Goal: Task Accomplishment & Management: Use online tool/utility

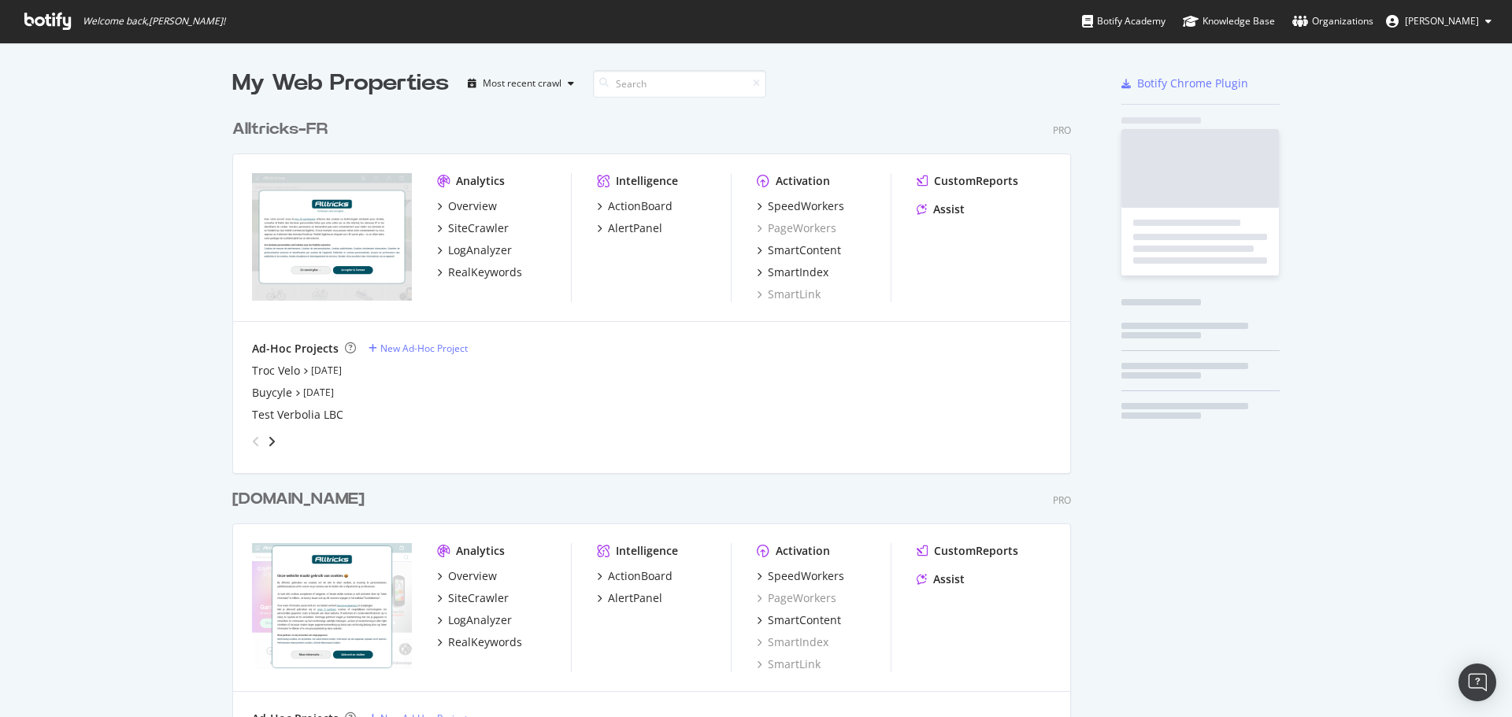
scroll to position [1753, 839]
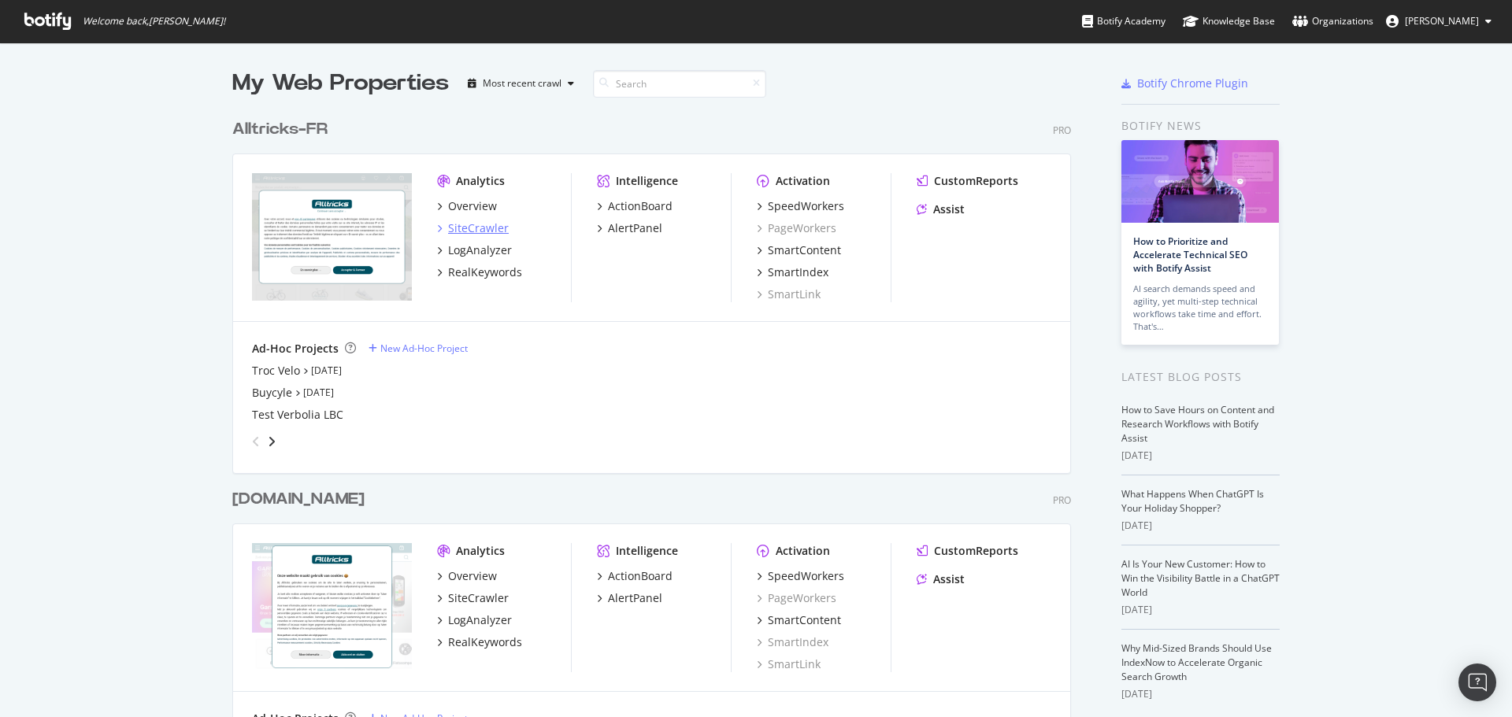
click at [458, 225] on div "SiteCrawler" at bounding box center [478, 228] width 61 height 16
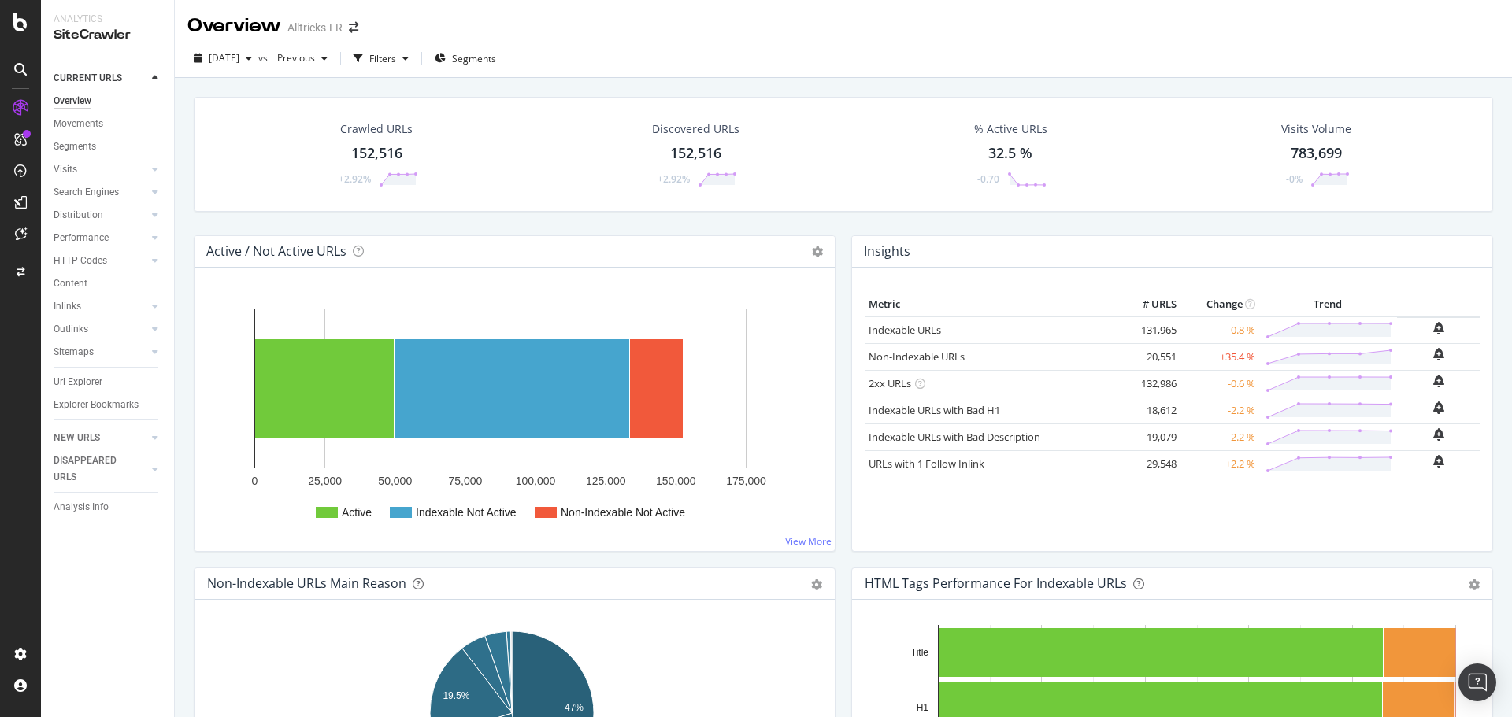
drag, startPoint x: 75, startPoint y: 378, endPoint x: 176, endPoint y: 393, distance: 102.7
click at [75, 376] on div "Url Explorer" at bounding box center [78, 382] width 49 height 17
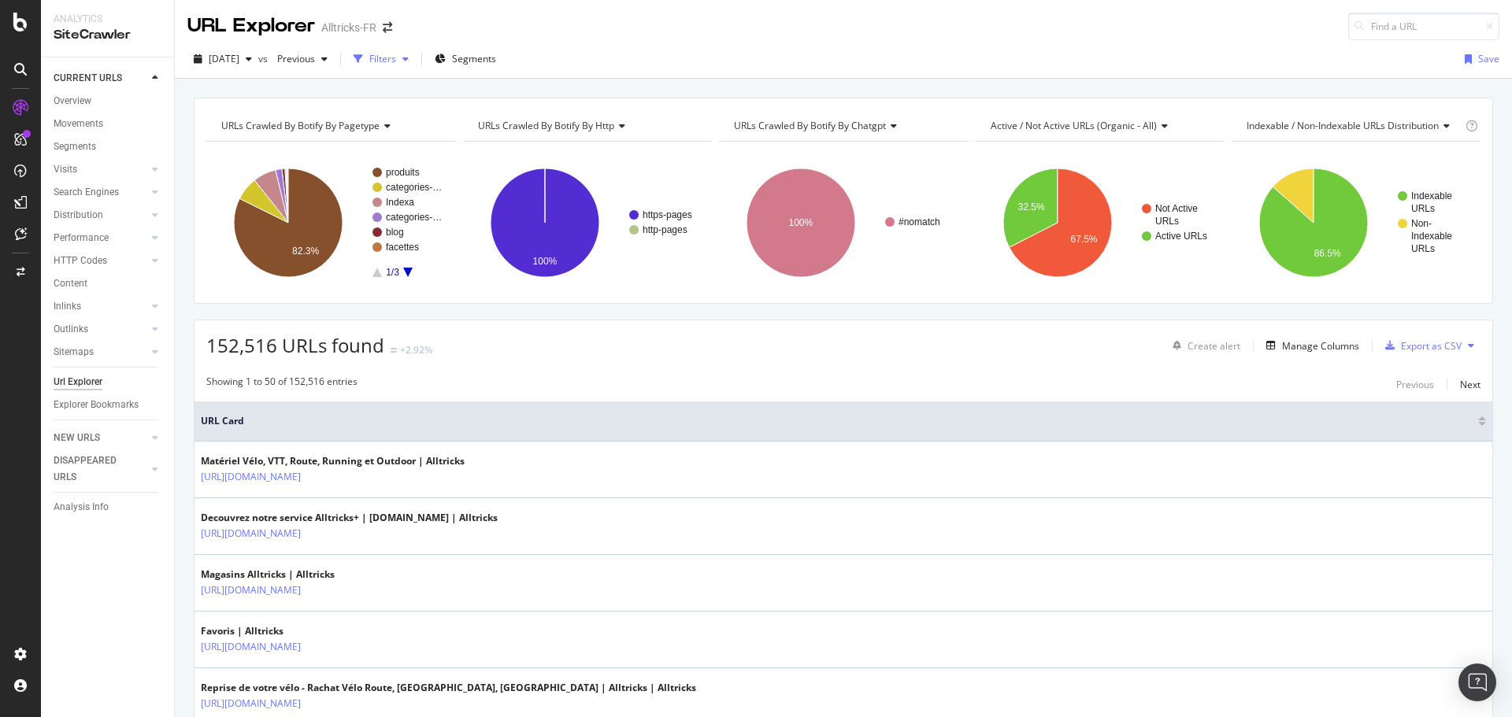
click at [396, 63] on div "Filters" at bounding box center [382, 58] width 27 height 13
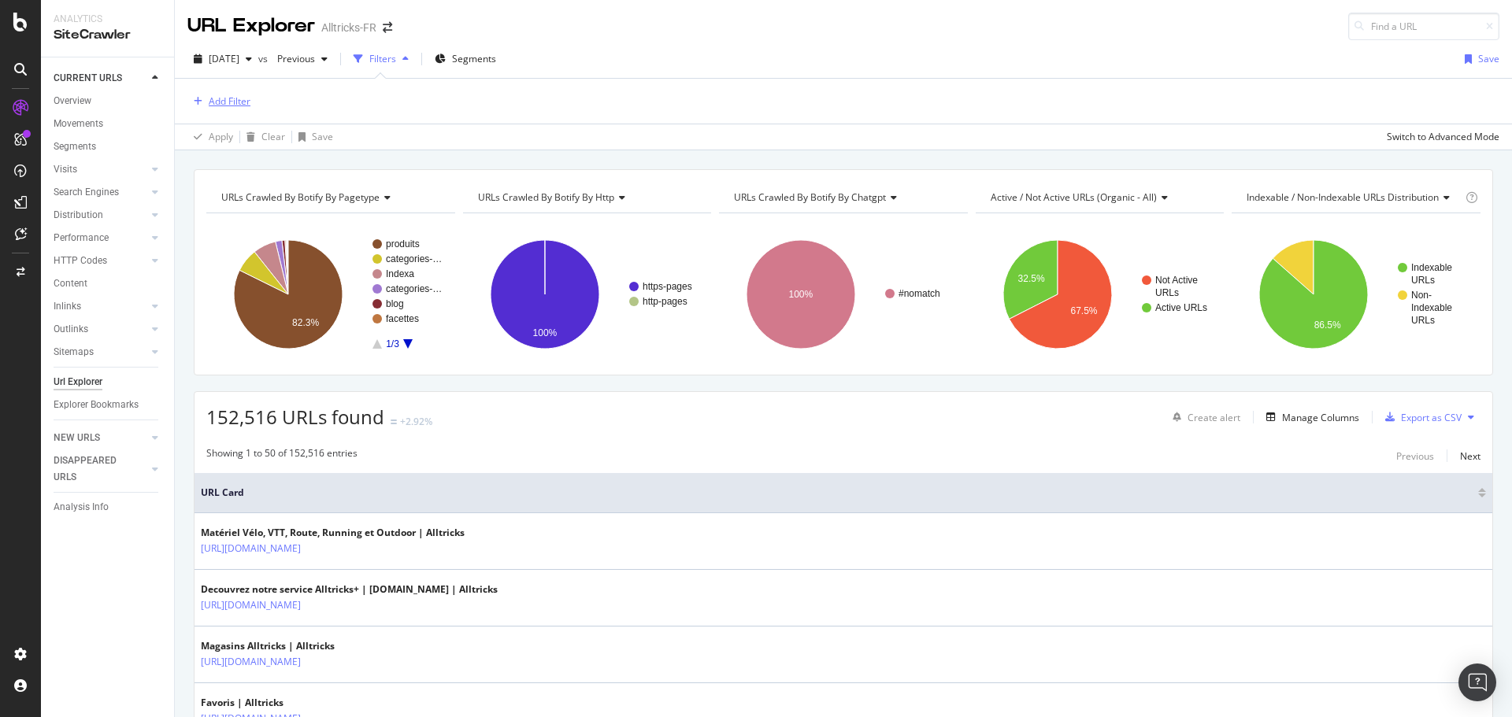
click at [217, 103] on div "Add Filter" at bounding box center [230, 100] width 42 height 13
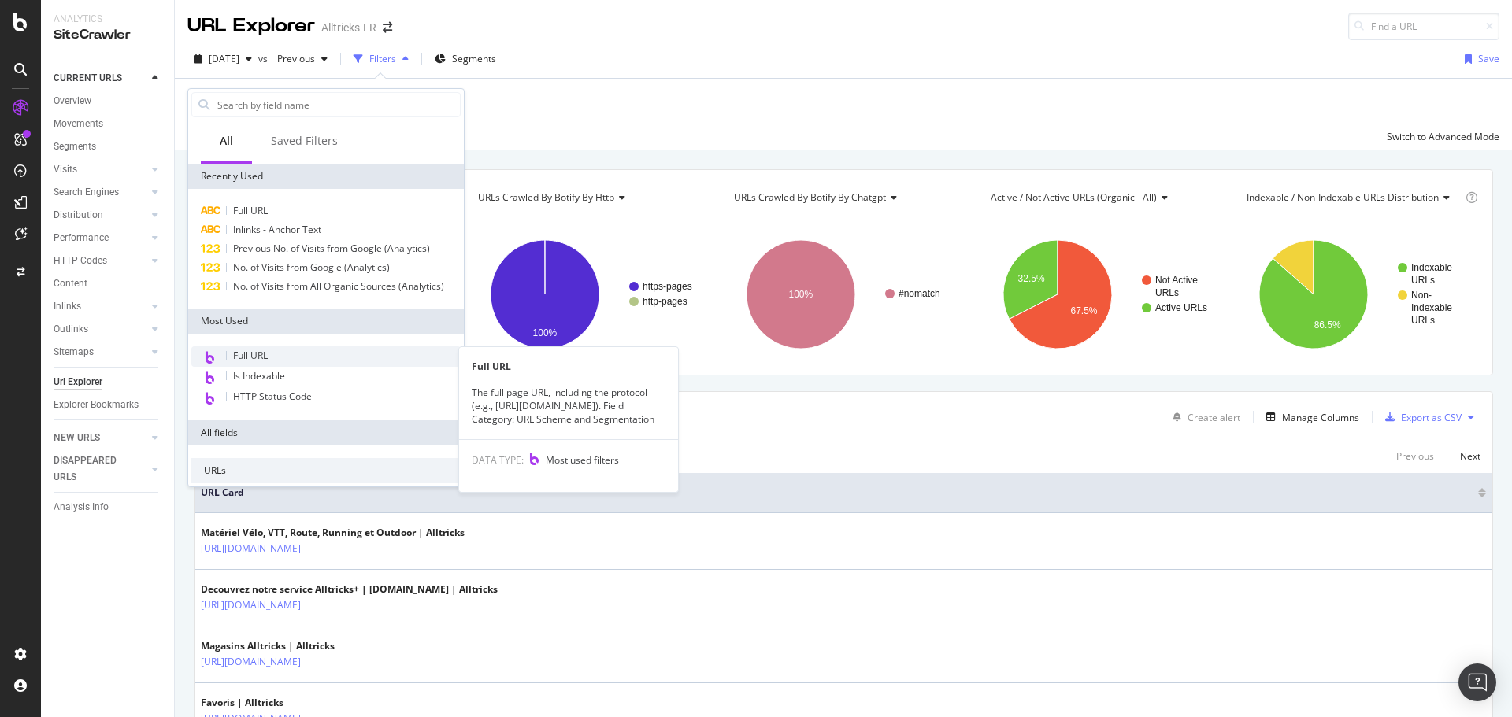
click at [263, 347] on div "Full URL" at bounding box center [325, 356] width 269 height 20
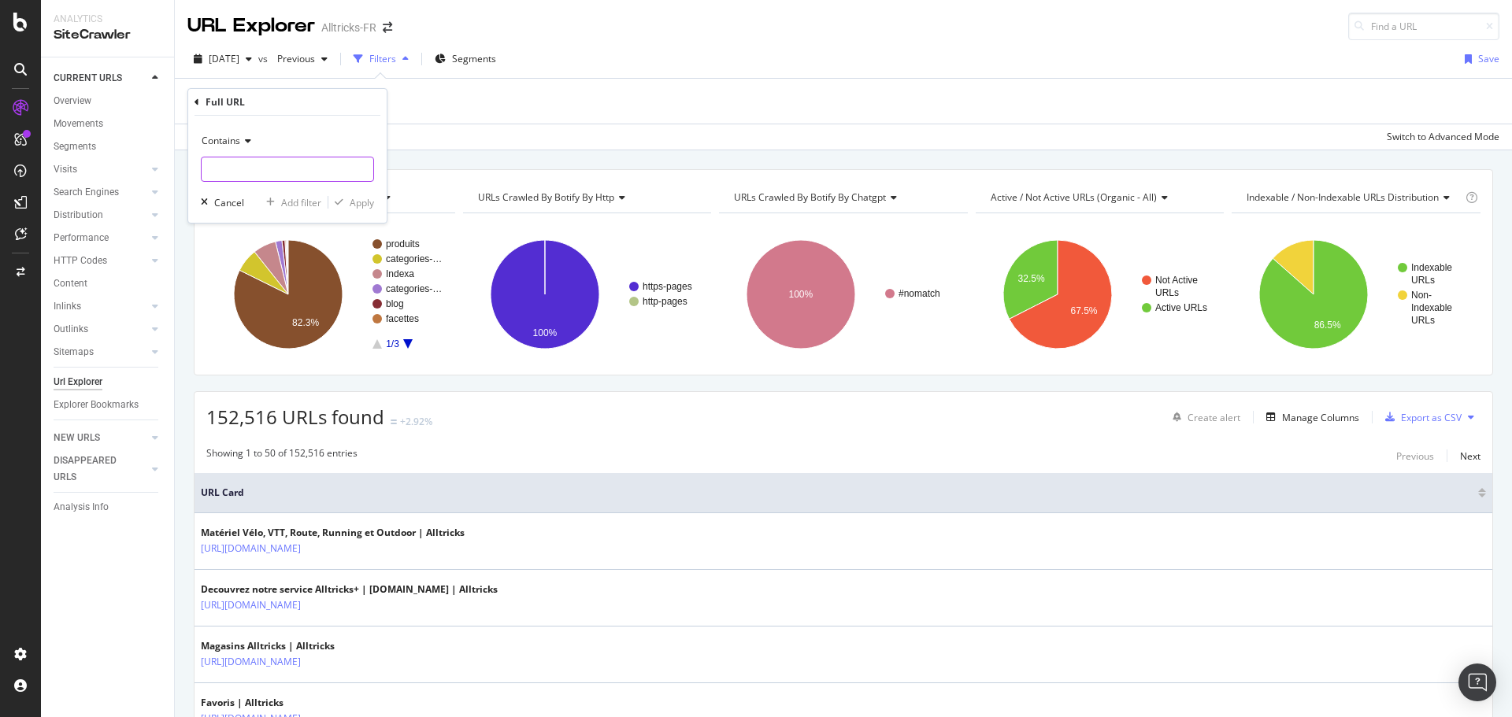
click at [261, 167] on input "text" at bounding box center [288, 169] width 172 height 25
type input "blog"
click at [374, 209] on div "Contains blog Cancel Add filter Apply" at bounding box center [287, 169] width 198 height 107
click at [371, 199] on div "Apply" at bounding box center [362, 202] width 24 height 13
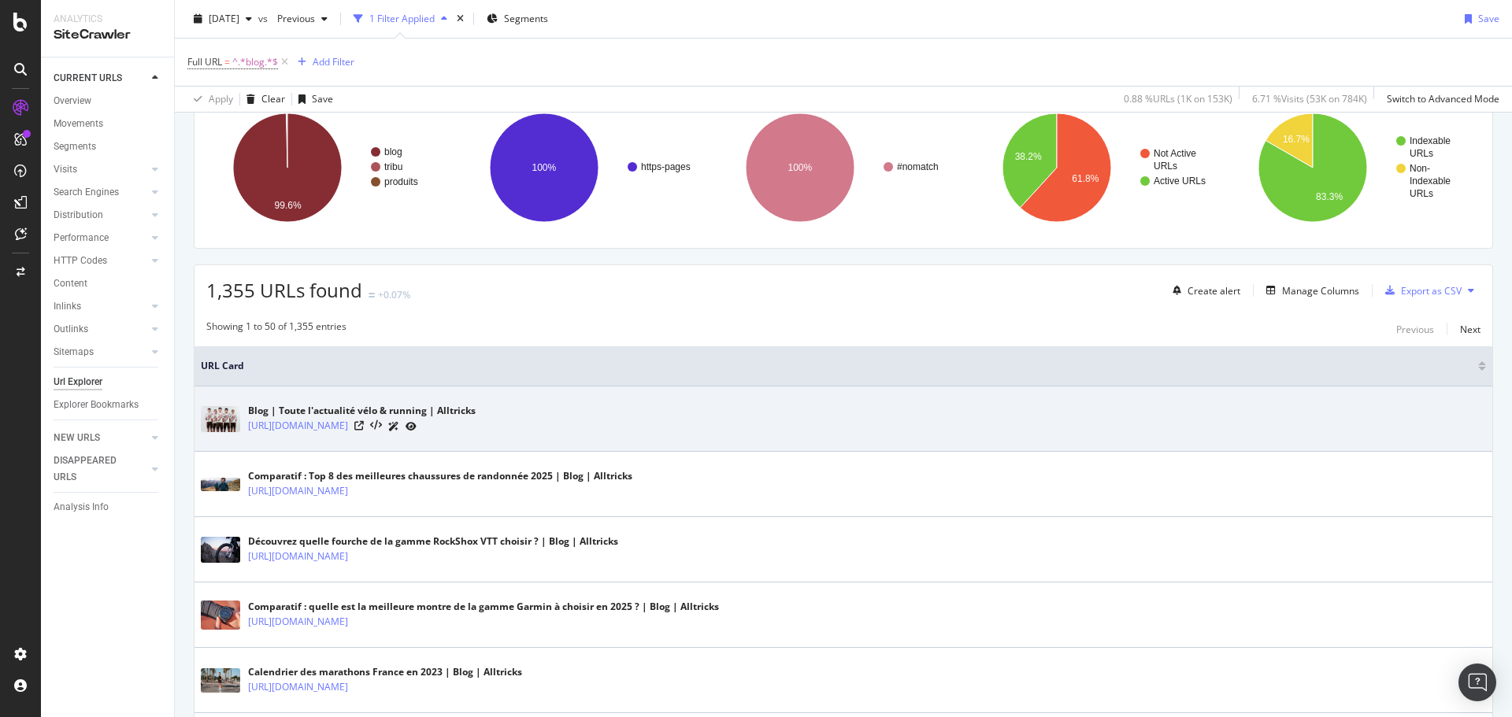
scroll to position [157, 0]
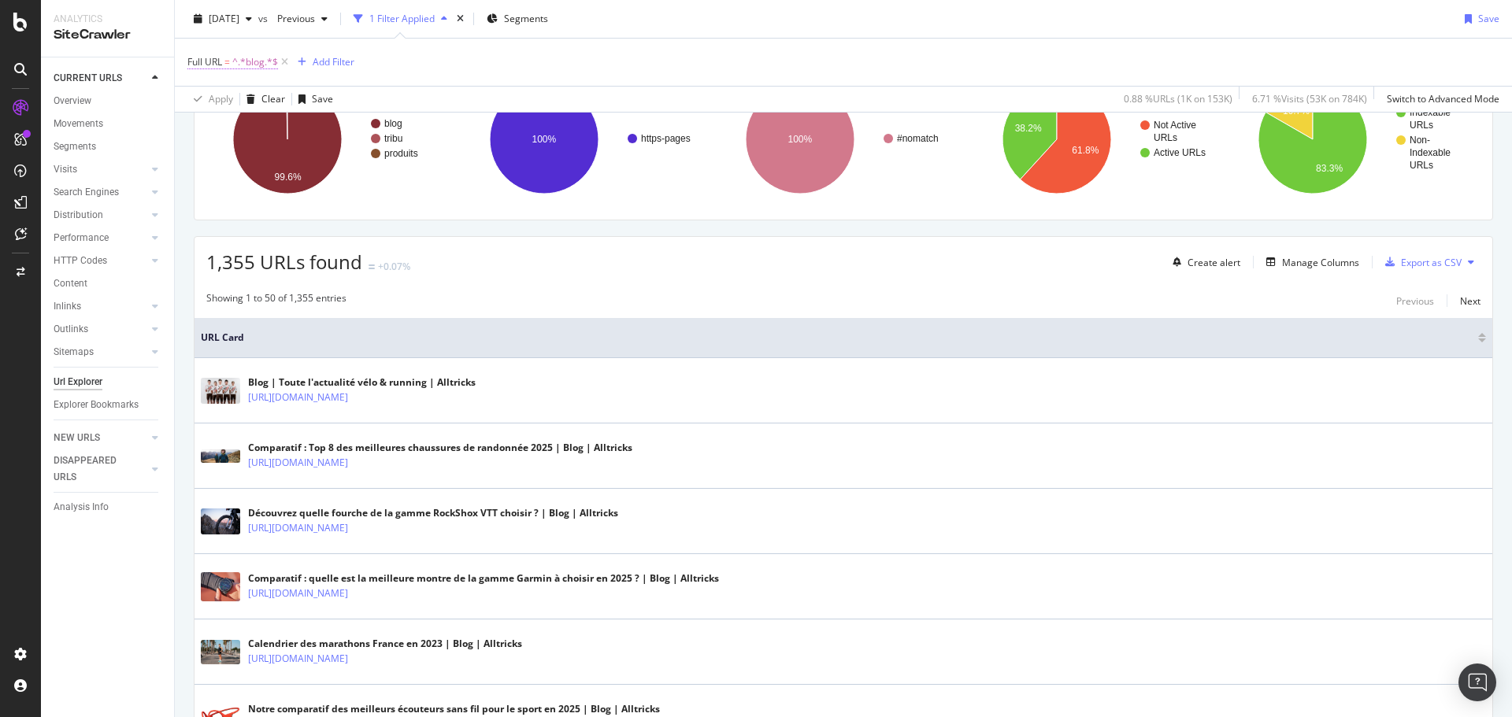
click at [250, 62] on span "^.*blog.*$" at bounding box center [255, 62] width 46 height 22
click at [288, 135] on input "blog" at bounding box center [276, 127] width 149 height 25
type input "blog/"
click at [363, 157] on div "Apply" at bounding box center [362, 160] width 24 height 13
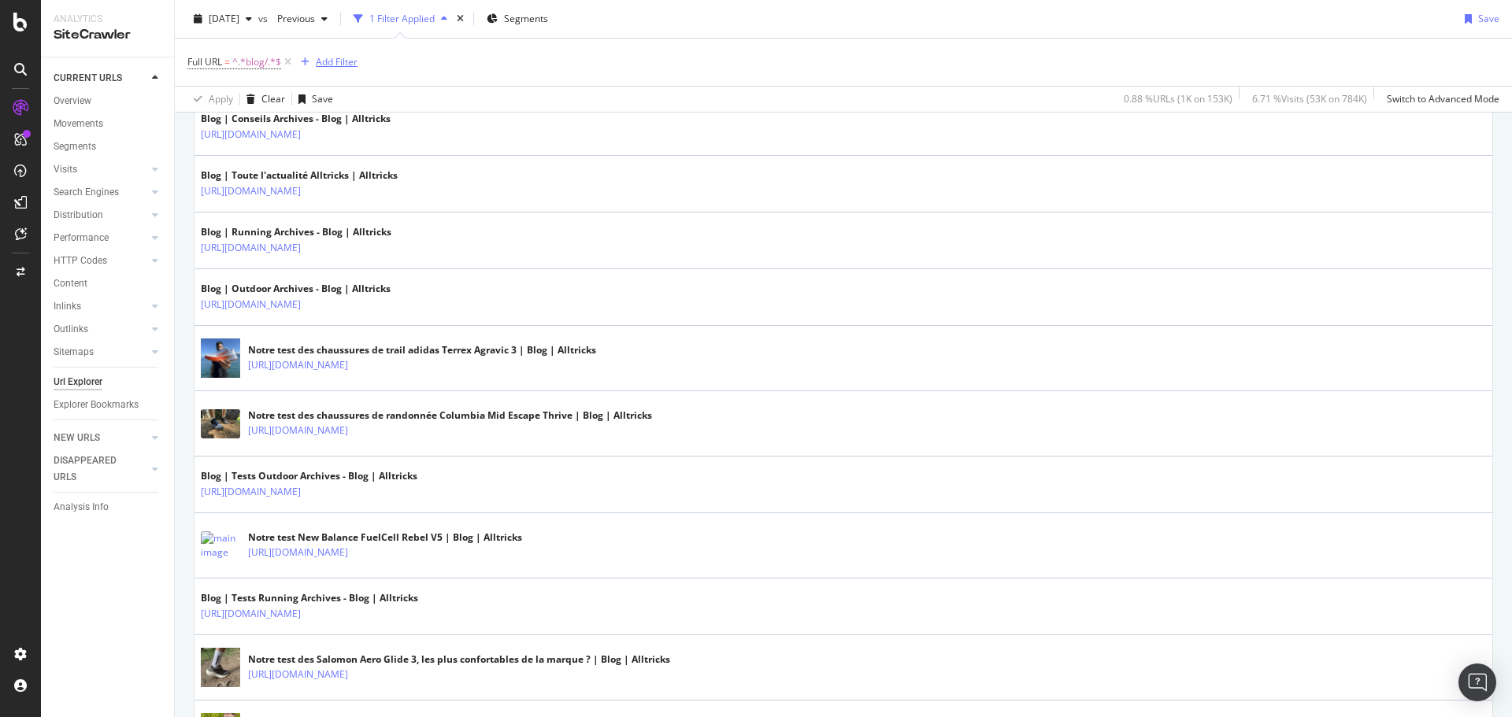
scroll to position [945, 0]
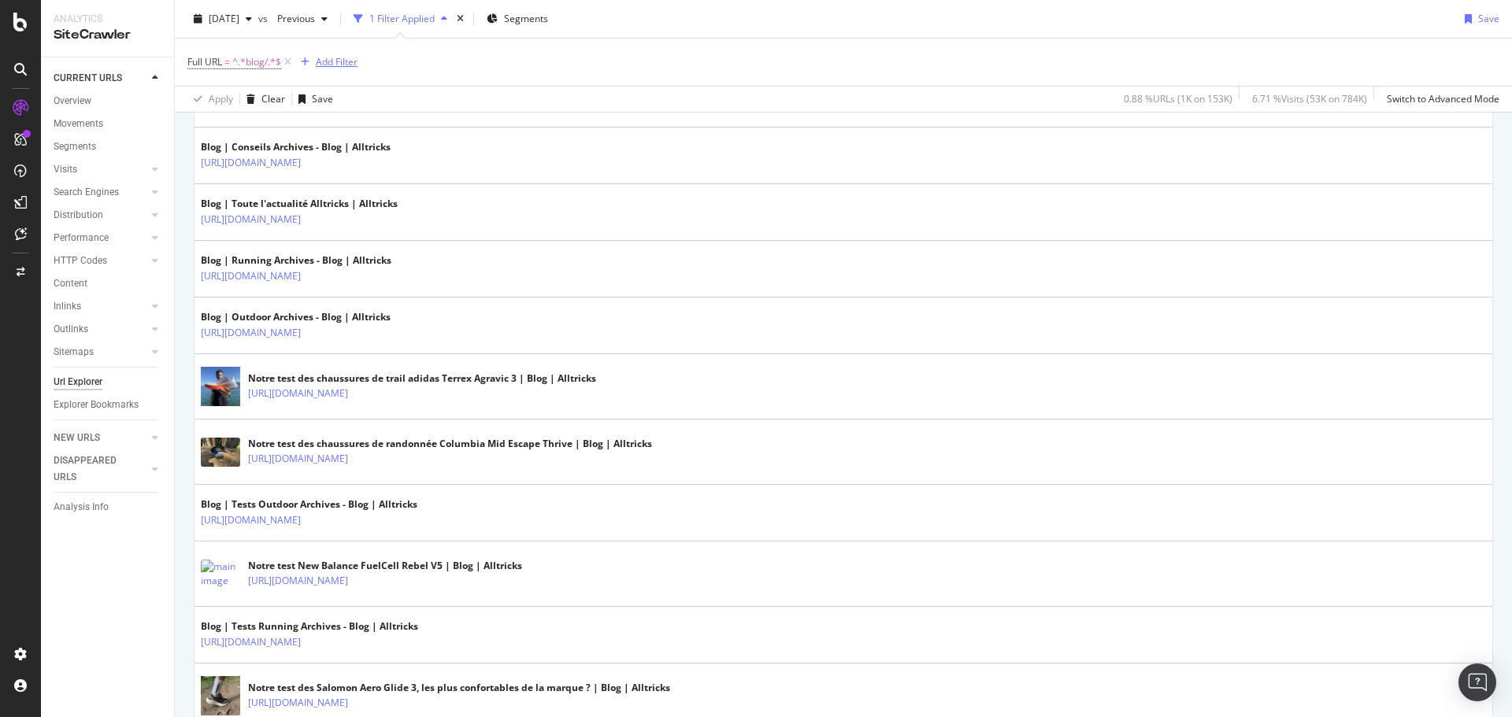
click at [334, 56] on div "Add Filter" at bounding box center [337, 61] width 42 height 13
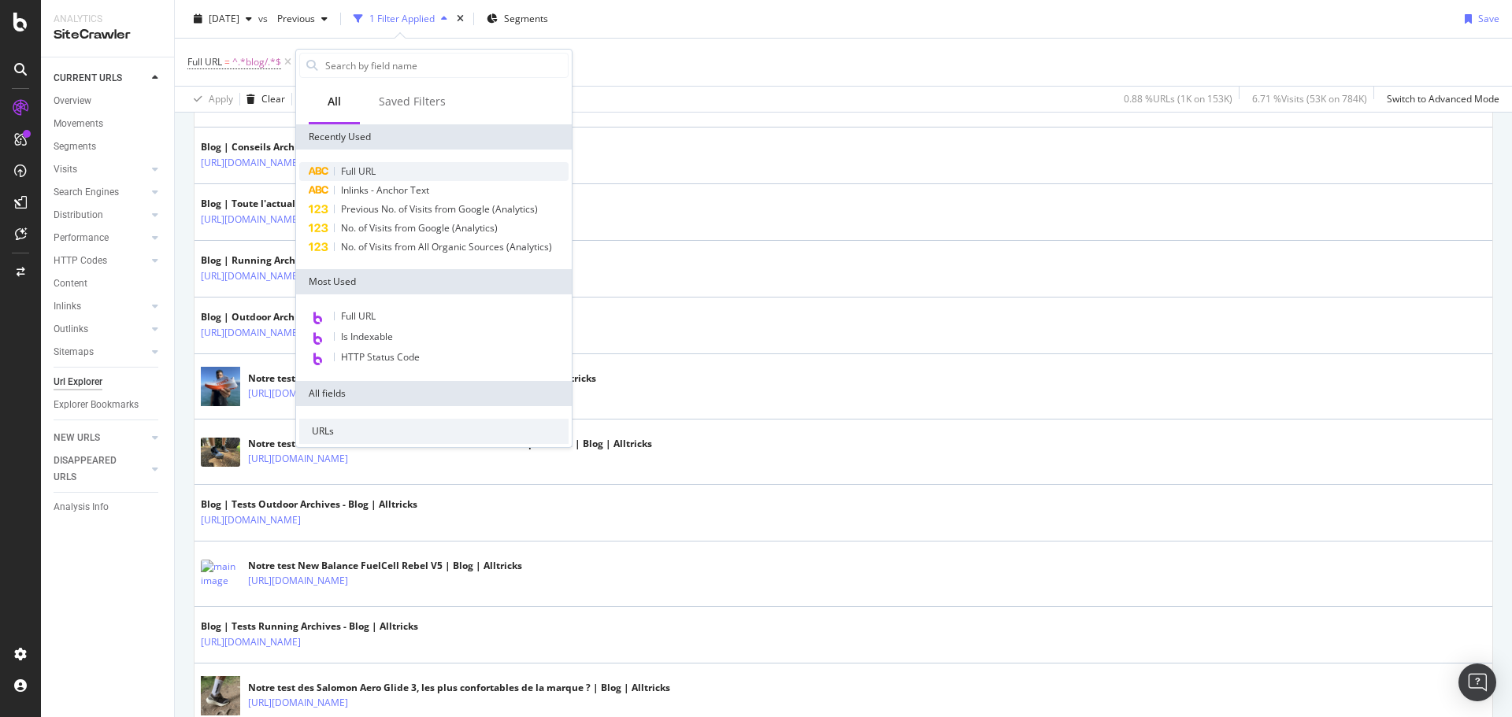
click at [381, 167] on div "Full URL" at bounding box center [433, 171] width 269 height 19
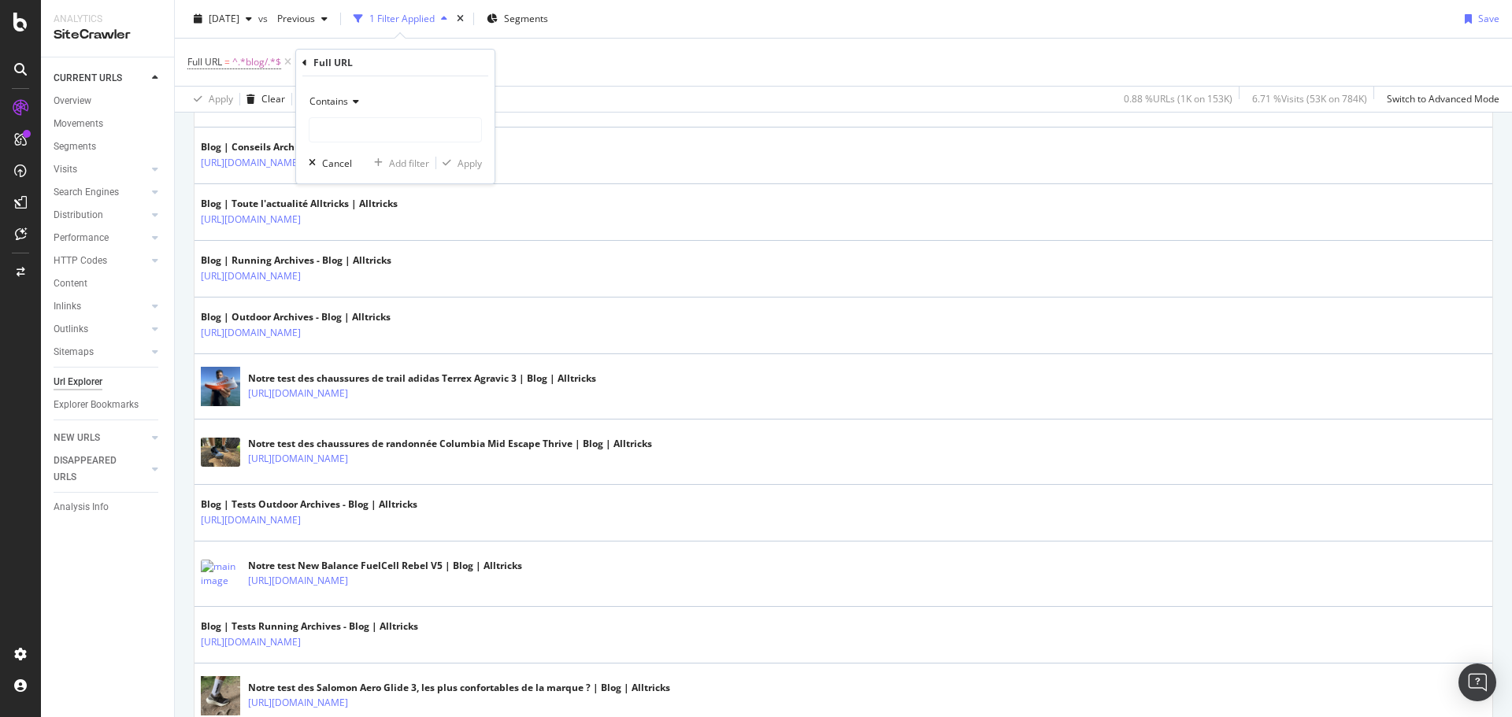
click at [357, 99] on icon at bounding box center [353, 101] width 11 height 9
click at [366, 274] on span "Doesn't contain" at bounding box center [351, 277] width 69 height 13
click at [349, 135] on input "text" at bounding box center [395, 129] width 172 height 25
type input "/actus/"
click at [480, 158] on div "Apply" at bounding box center [469, 163] width 24 height 13
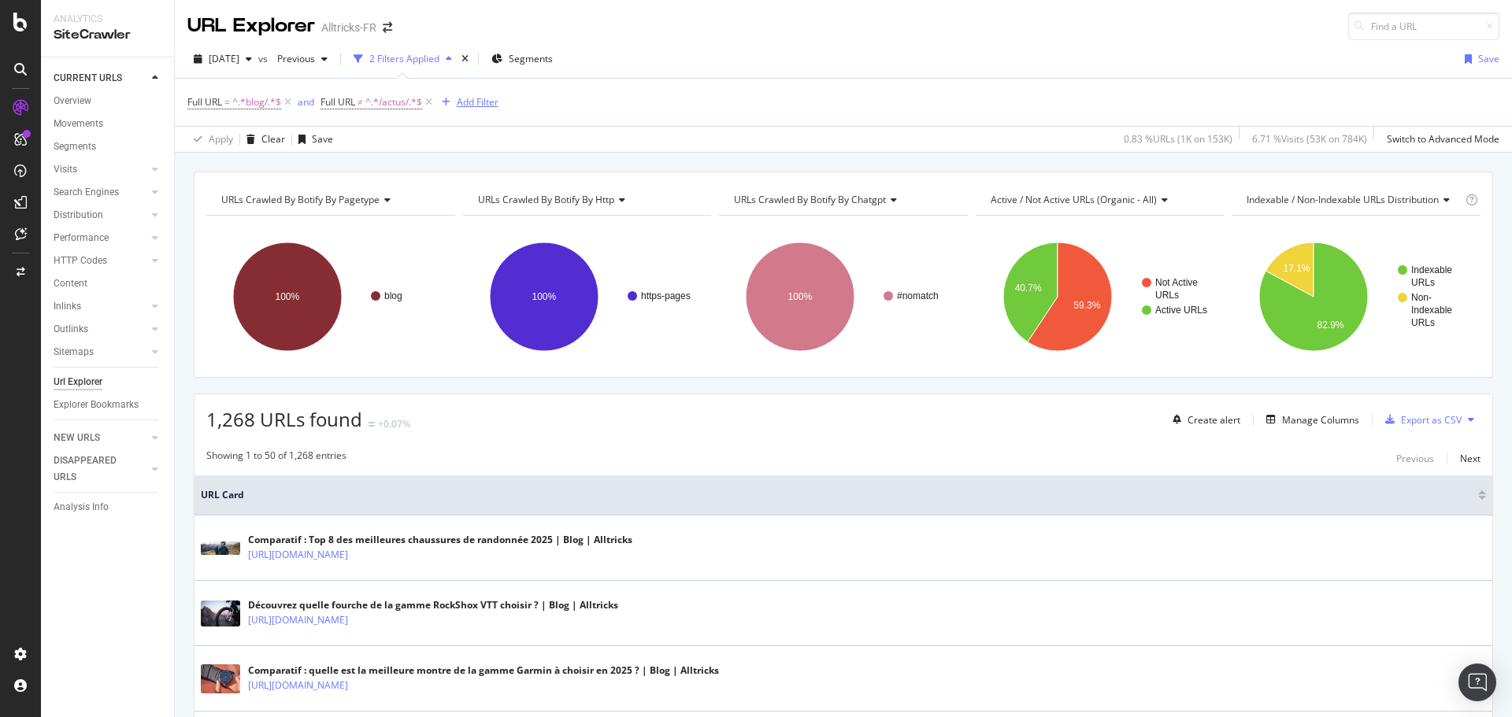
click at [478, 103] on div "Add Filter" at bounding box center [478, 101] width 42 height 13
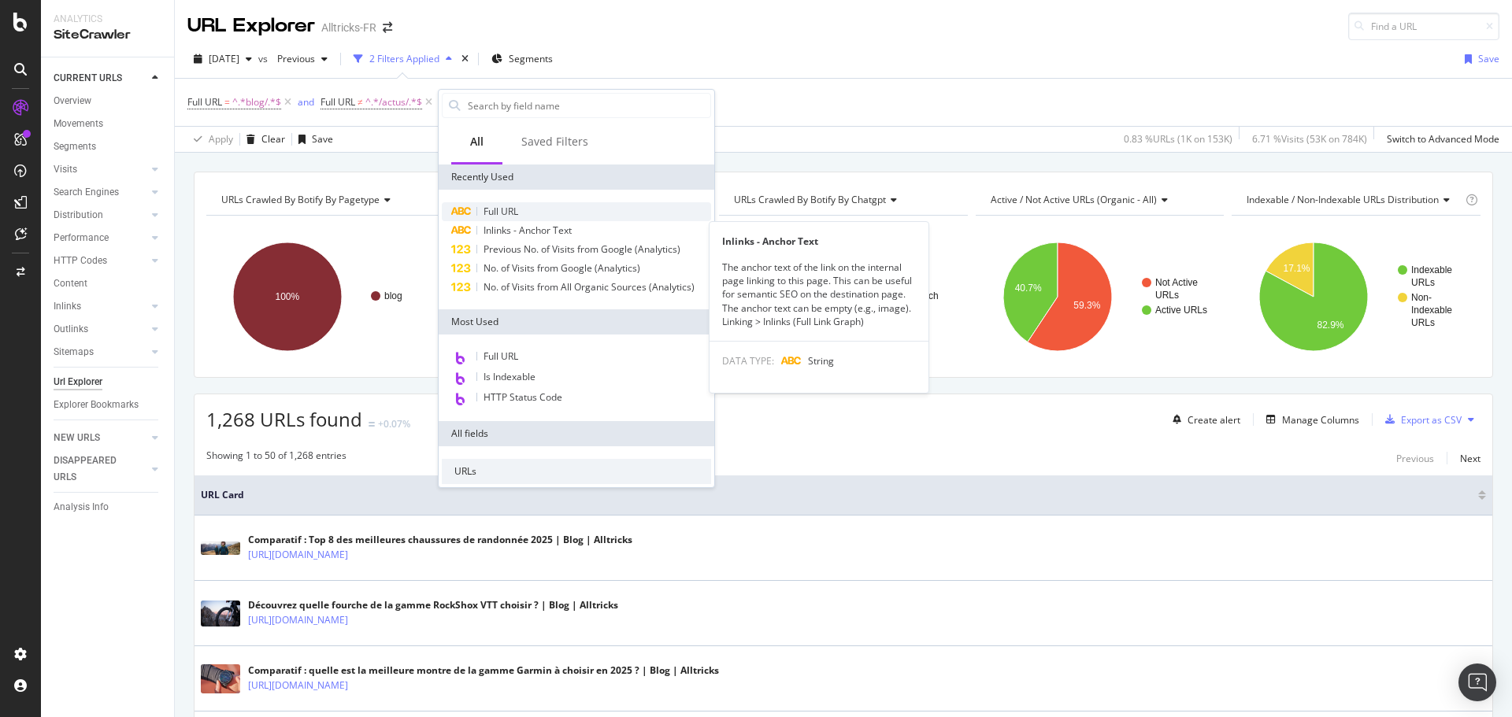
click at [521, 206] on div "Full URL" at bounding box center [576, 211] width 269 height 19
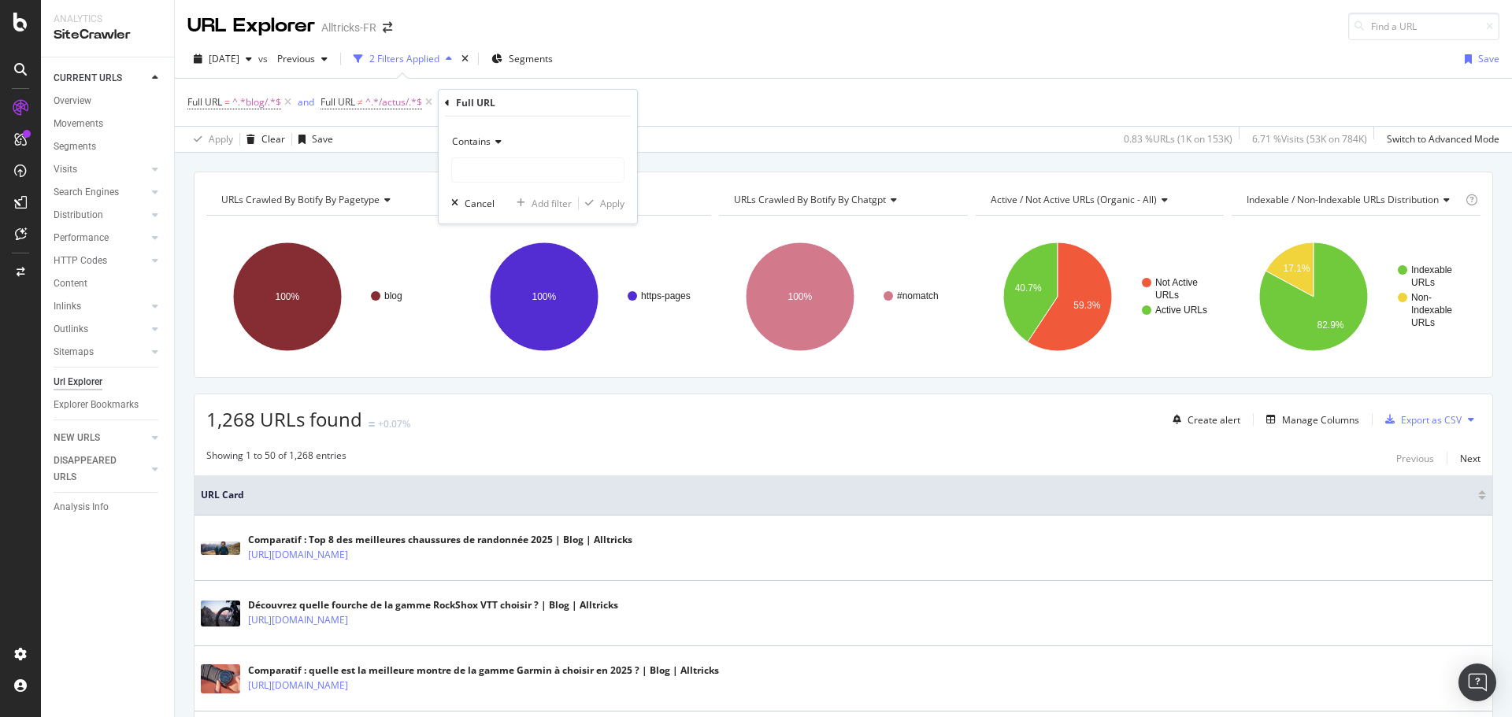
click at [497, 137] on icon at bounding box center [496, 141] width 11 height 9
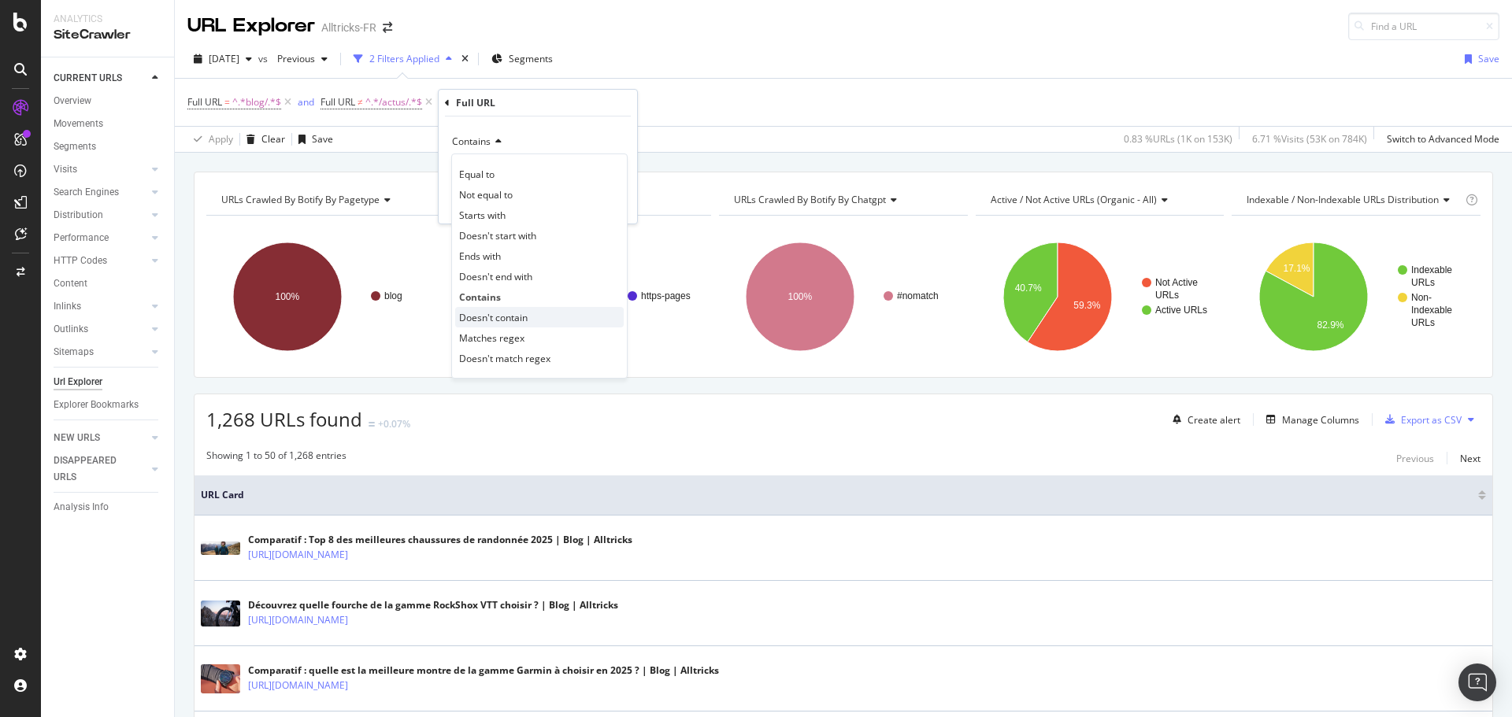
click at [522, 320] on span "Doesn't contain" at bounding box center [493, 317] width 69 height 13
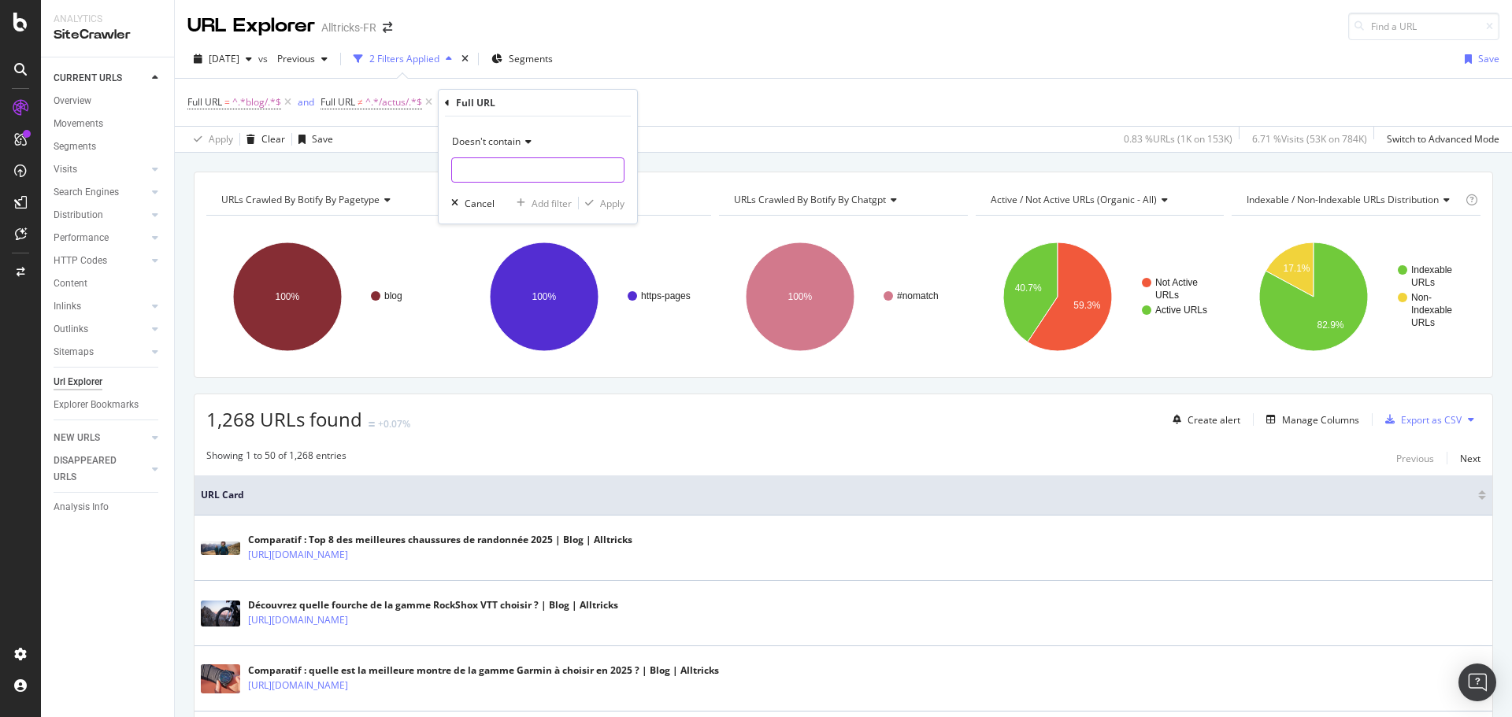
click at [476, 174] on input "text" at bounding box center [538, 169] width 172 height 25
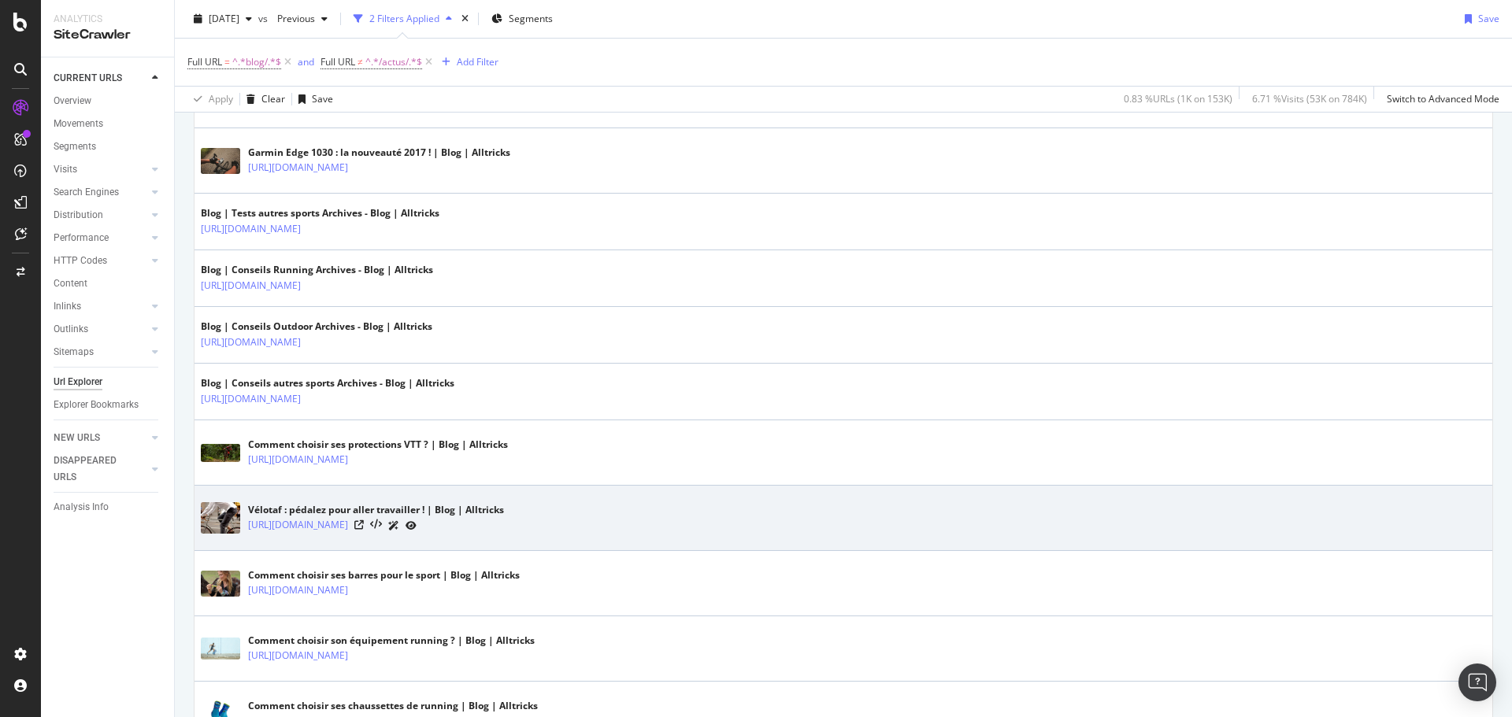
scroll to position [2283, 0]
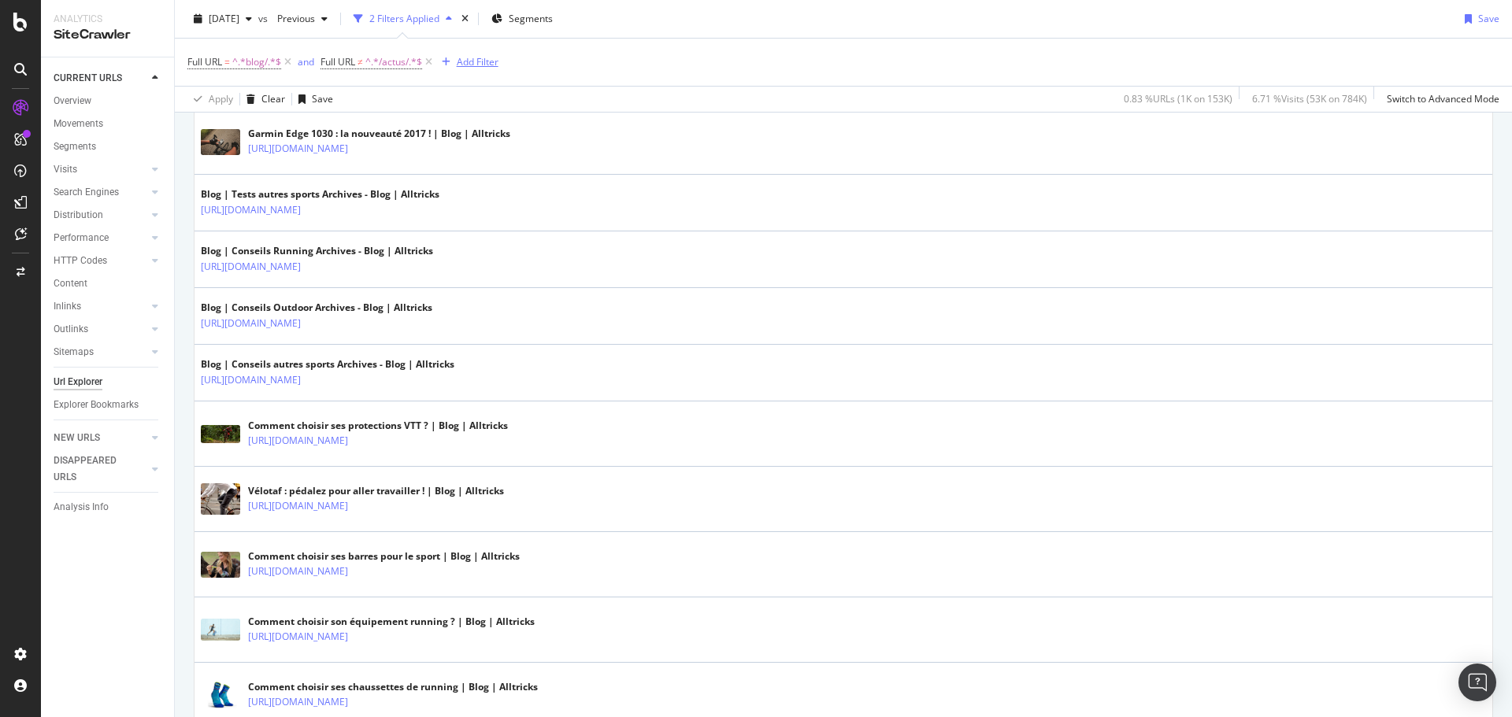
click at [472, 65] on div "Add Filter" at bounding box center [478, 61] width 42 height 13
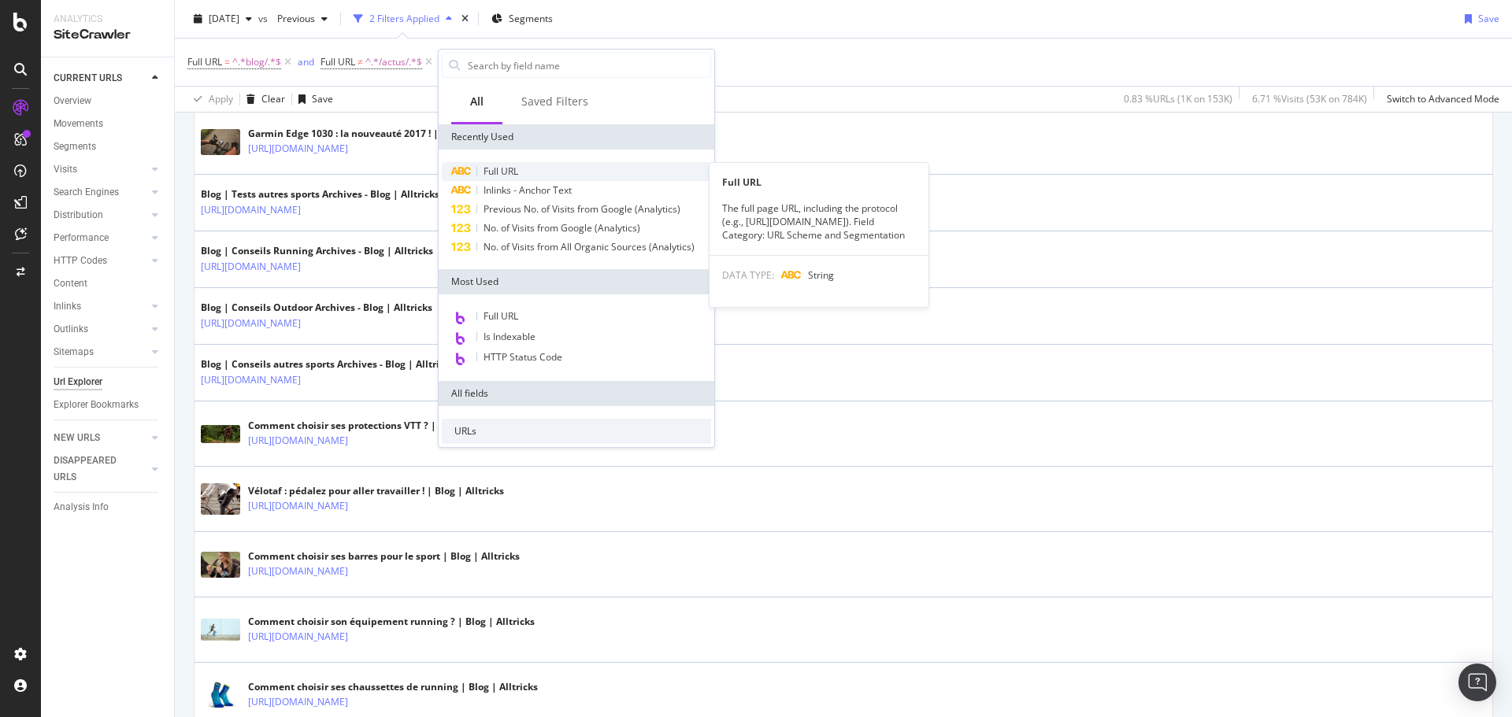
click at [514, 169] on span "Full URL" at bounding box center [500, 171] width 35 height 13
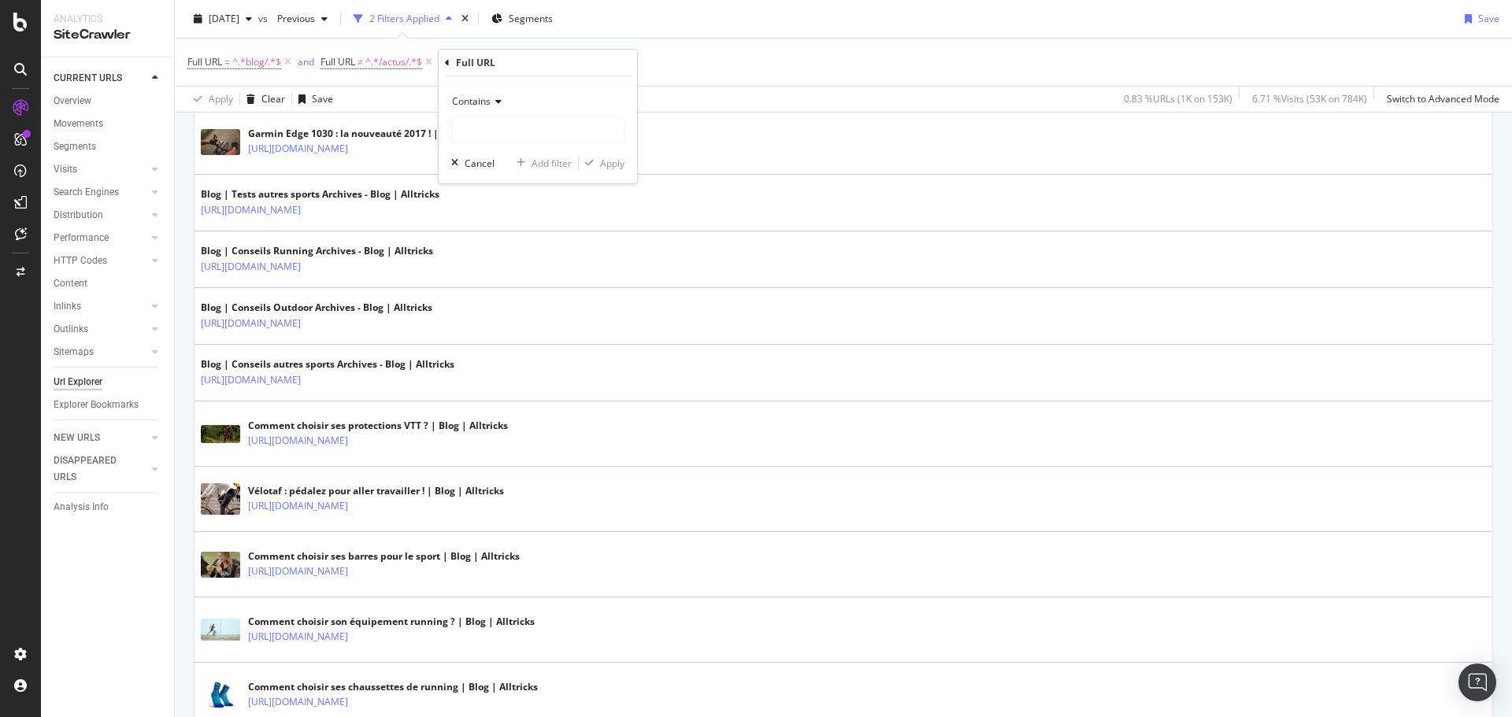
click at [489, 102] on span "Contains" at bounding box center [471, 100] width 39 height 13
click at [508, 266] on div "Contains" at bounding box center [539, 256] width 168 height 20
click at [492, 98] on icon at bounding box center [496, 101] width 11 height 9
click at [513, 275] on span "Doesn't contain" at bounding box center [493, 277] width 69 height 13
click at [499, 134] on input "text" at bounding box center [538, 129] width 172 height 25
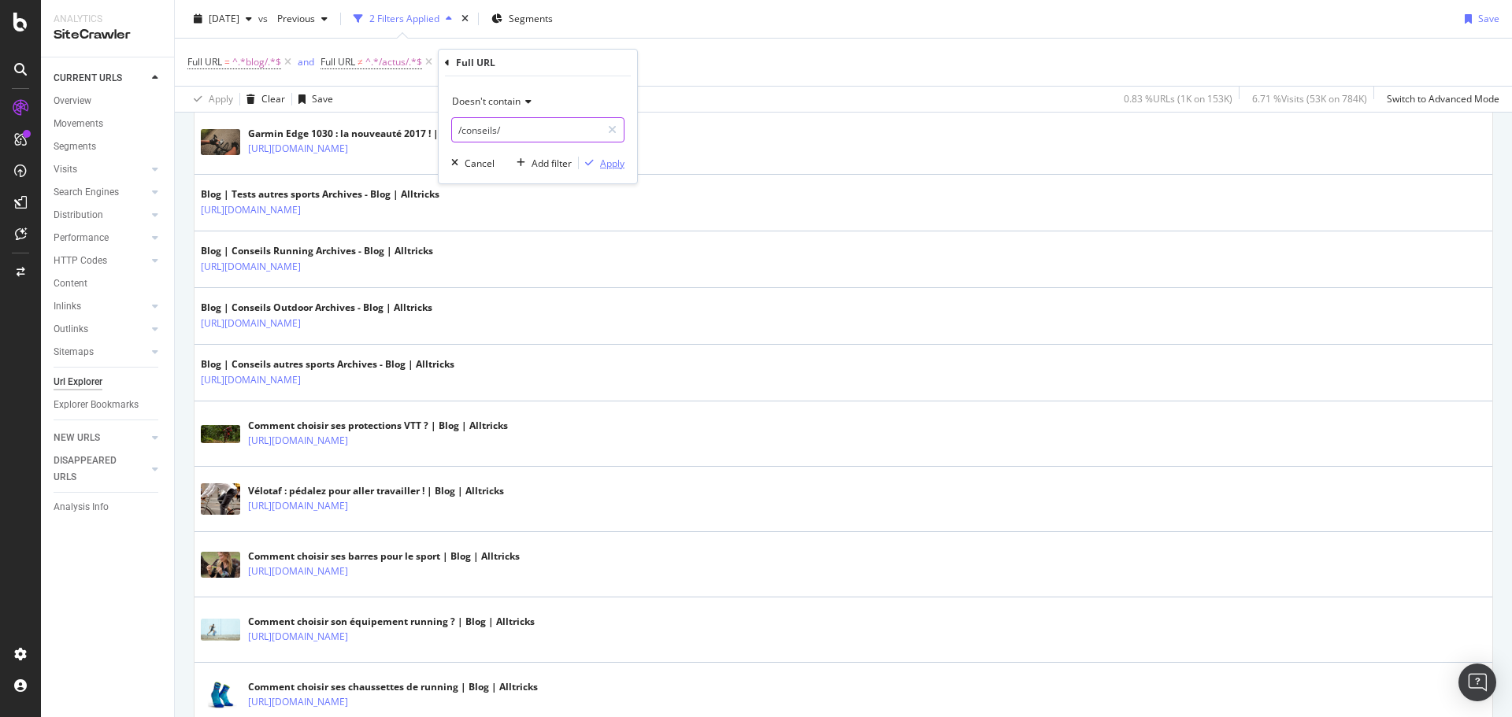
type input "/conseils/"
click at [600, 161] on div "Apply" at bounding box center [612, 163] width 24 height 13
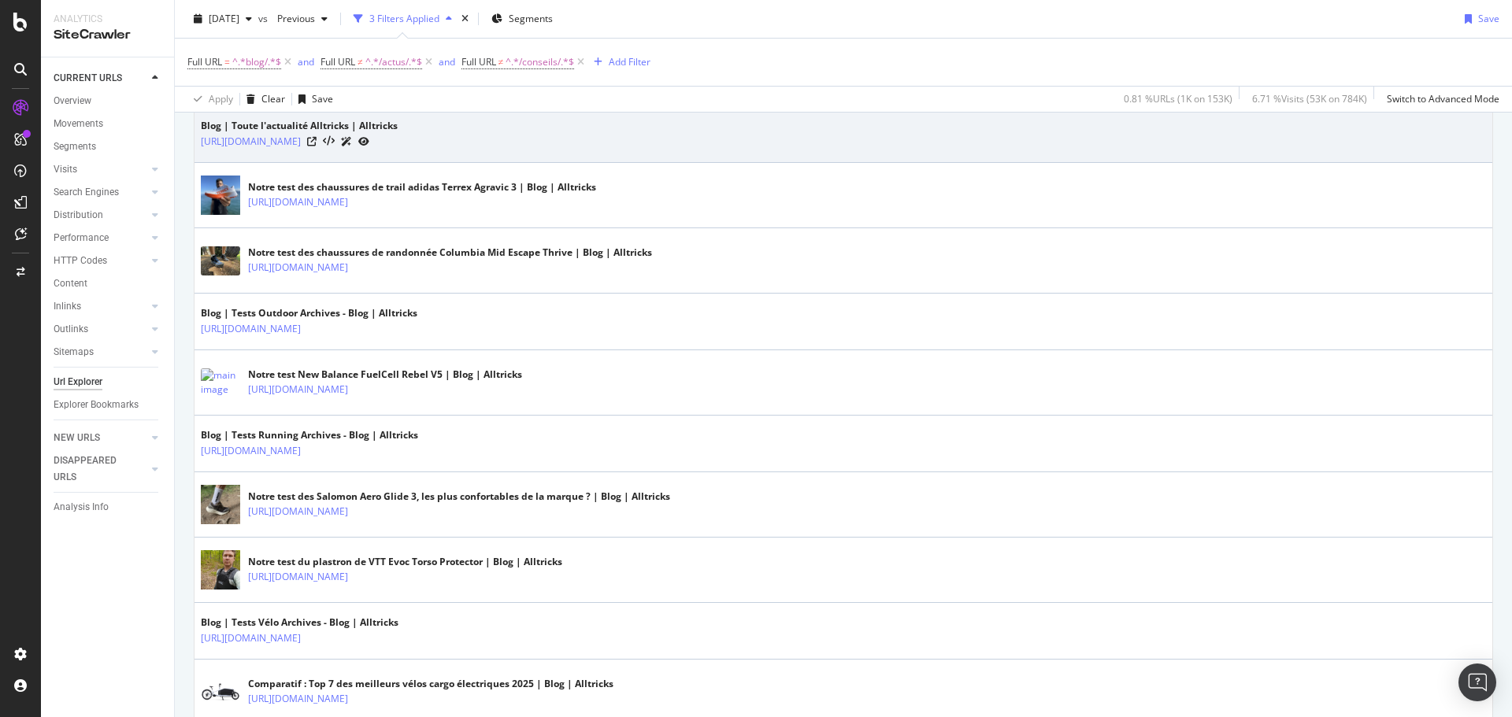
scroll to position [1024, 0]
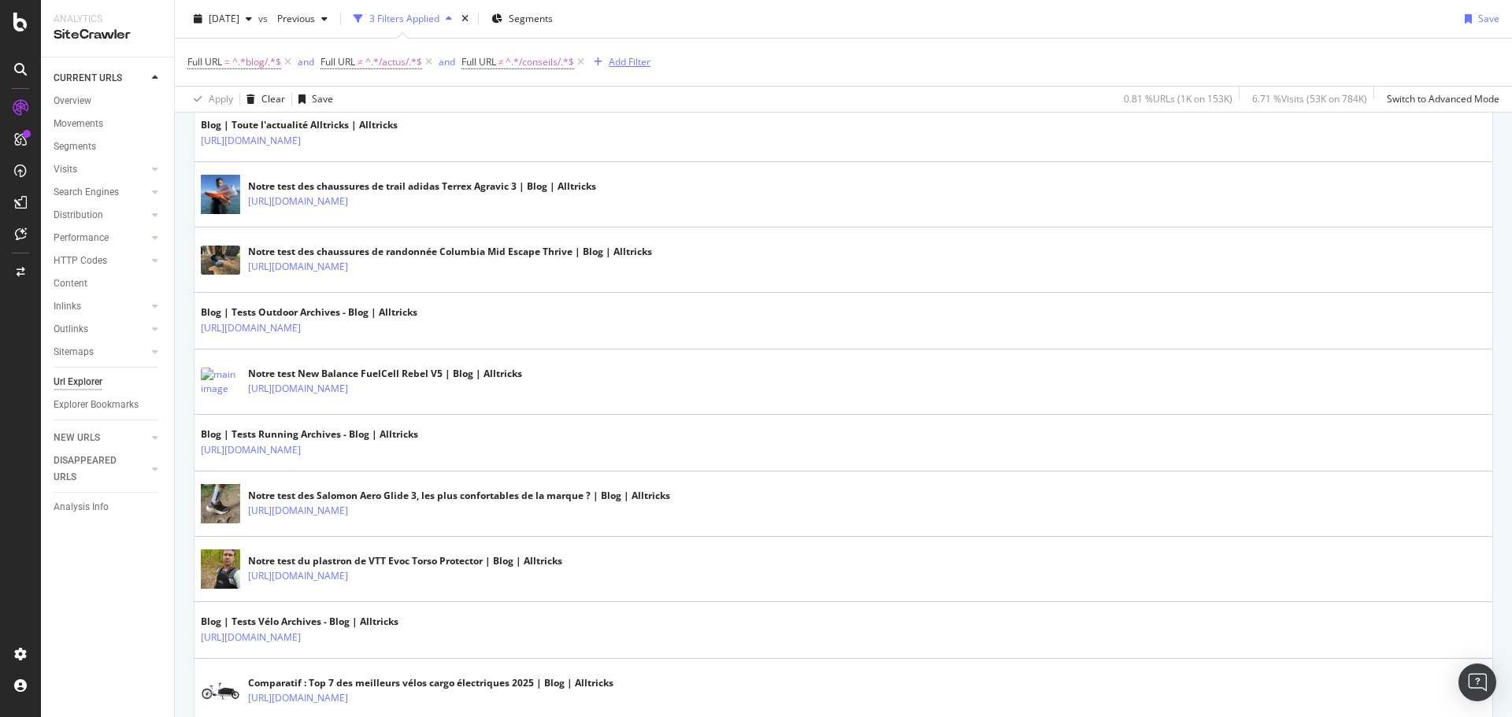
click at [606, 61] on div "button" at bounding box center [597, 61] width 21 height 9
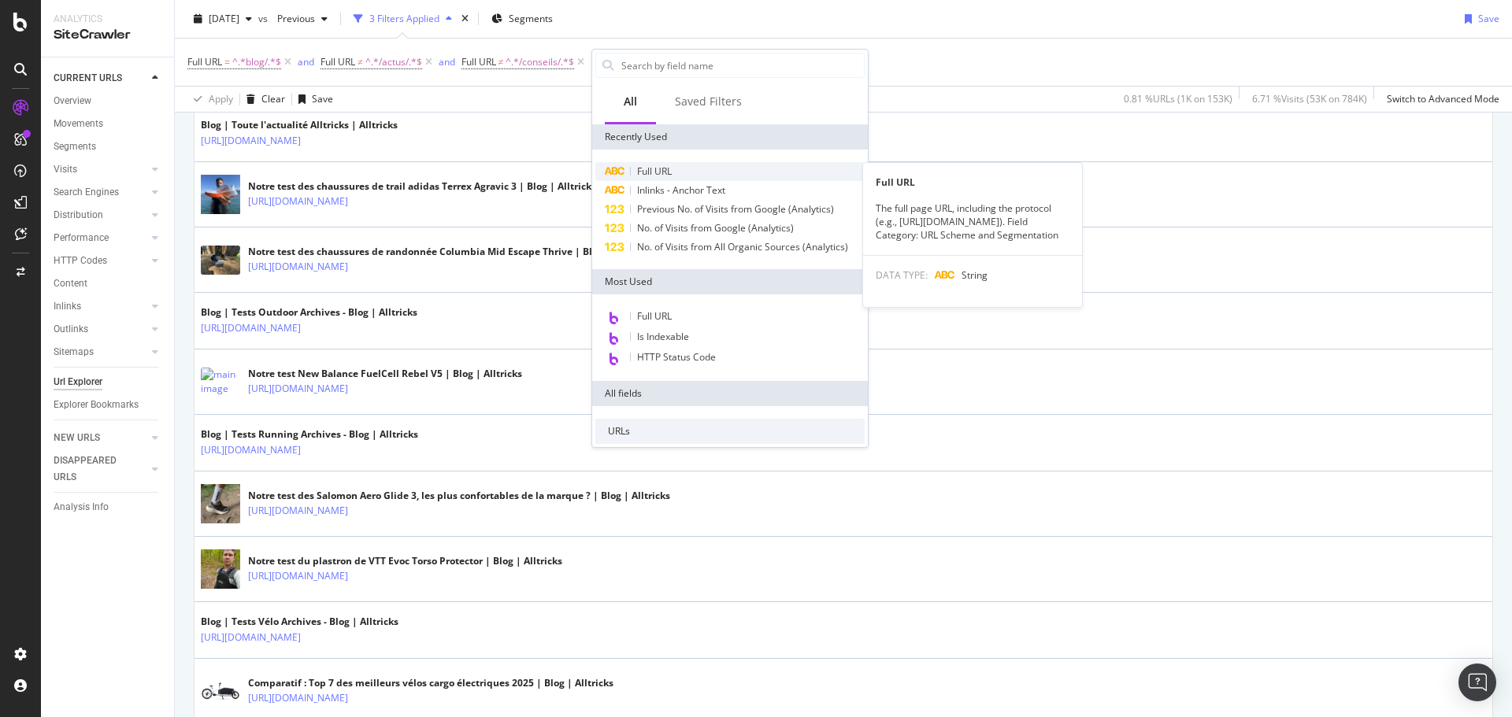
click at [660, 166] on span "Full URL" at bounding box center [654, 171] width 35 height 13
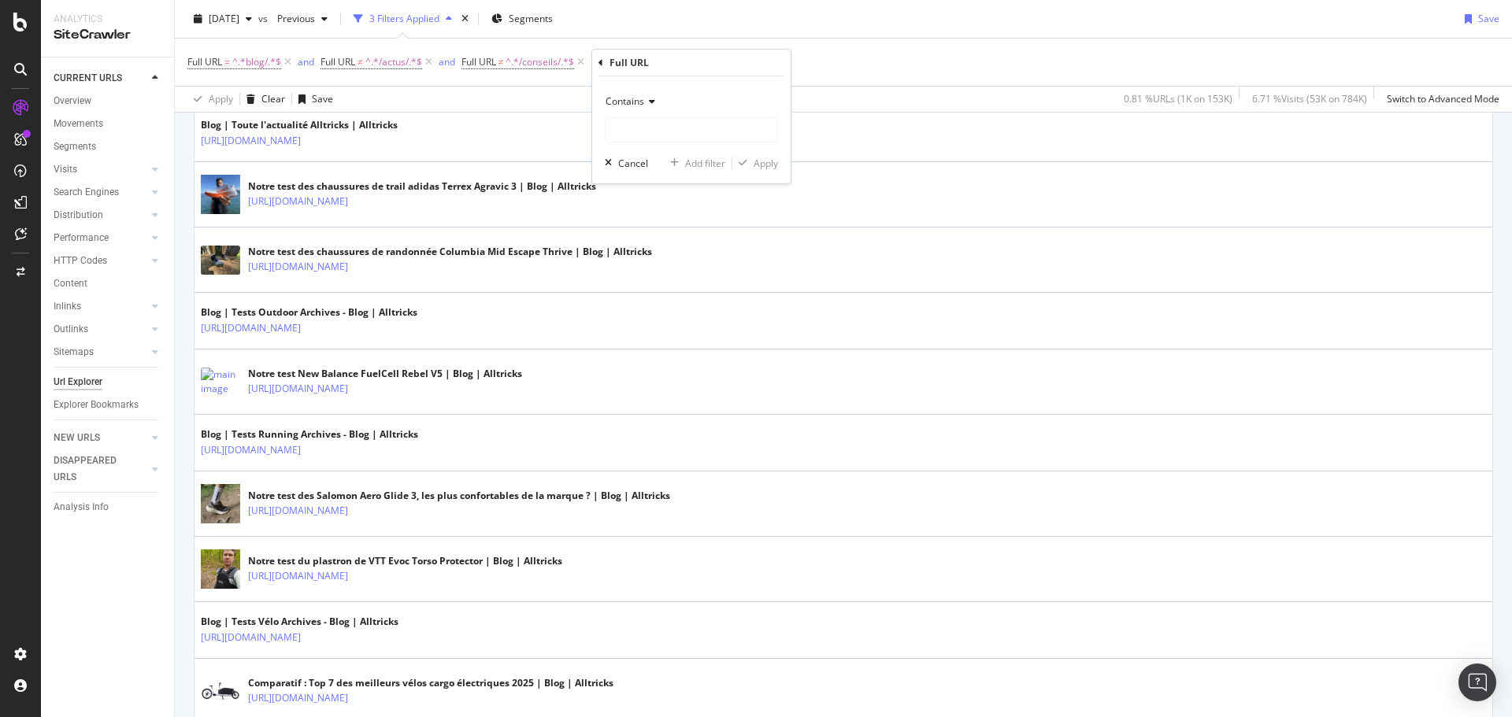
click at [646, 98] on icon at bounding box center [649, 101] width 11 height 9
click at [663, 275] on span "Doesn't contain" at bounding box center [647, 277] width 69 height 13
click at [640, 138] on input "text" at bounding box center [691, 129] width 172 height 25
type input "T"
type input "tests-produits/"
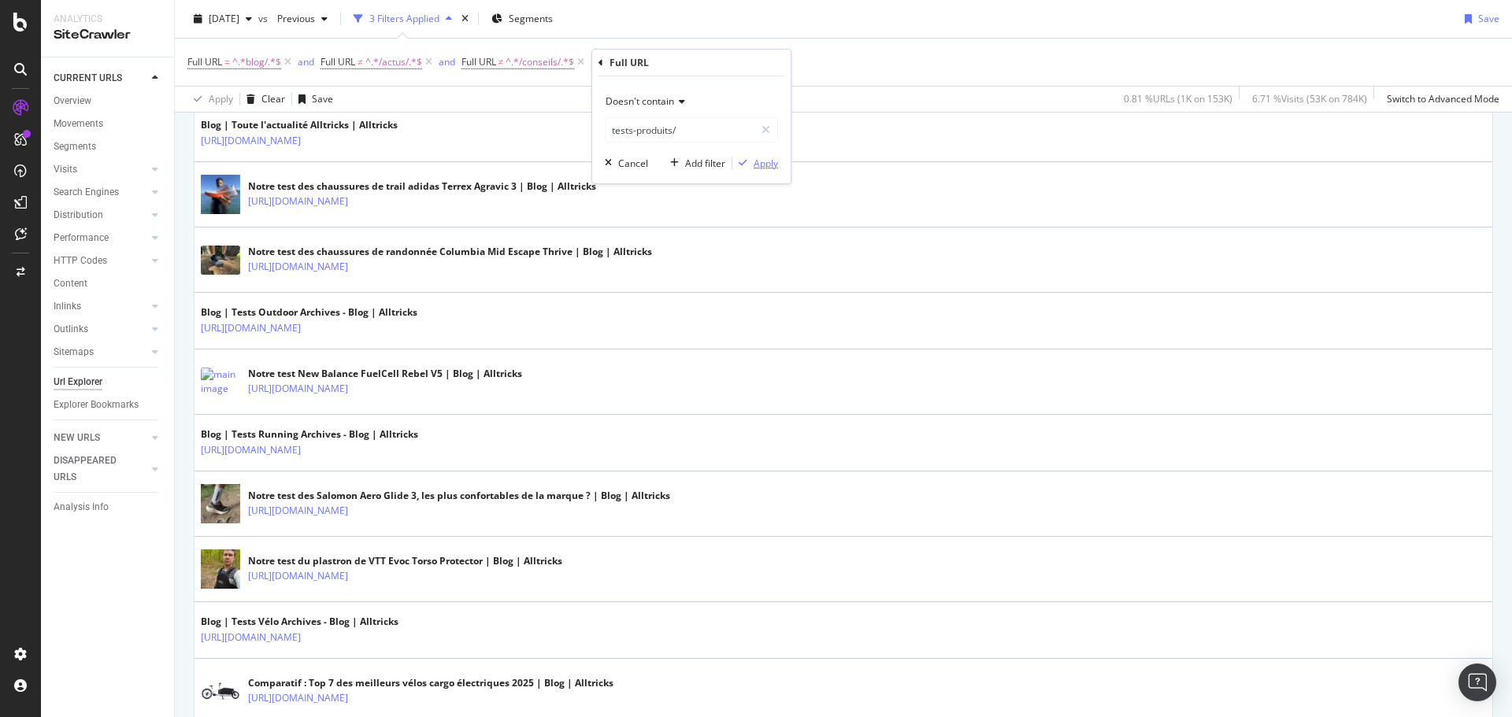
click at [768, 171] on button "Apply" at bounding box center [755, 163] width 46 height 16
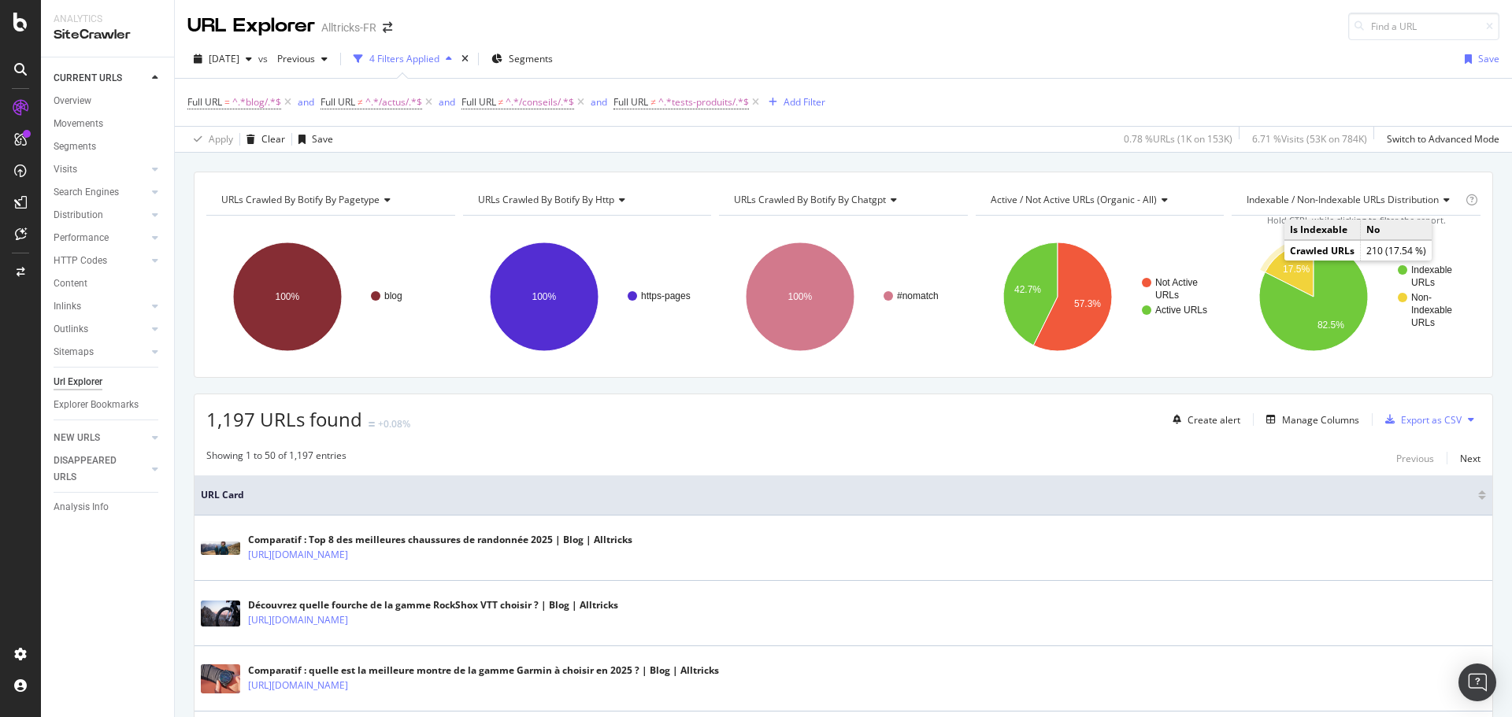
click at [1273, 261] on icon "A chart." at bounding box center [1289, 270] width 49 height 54
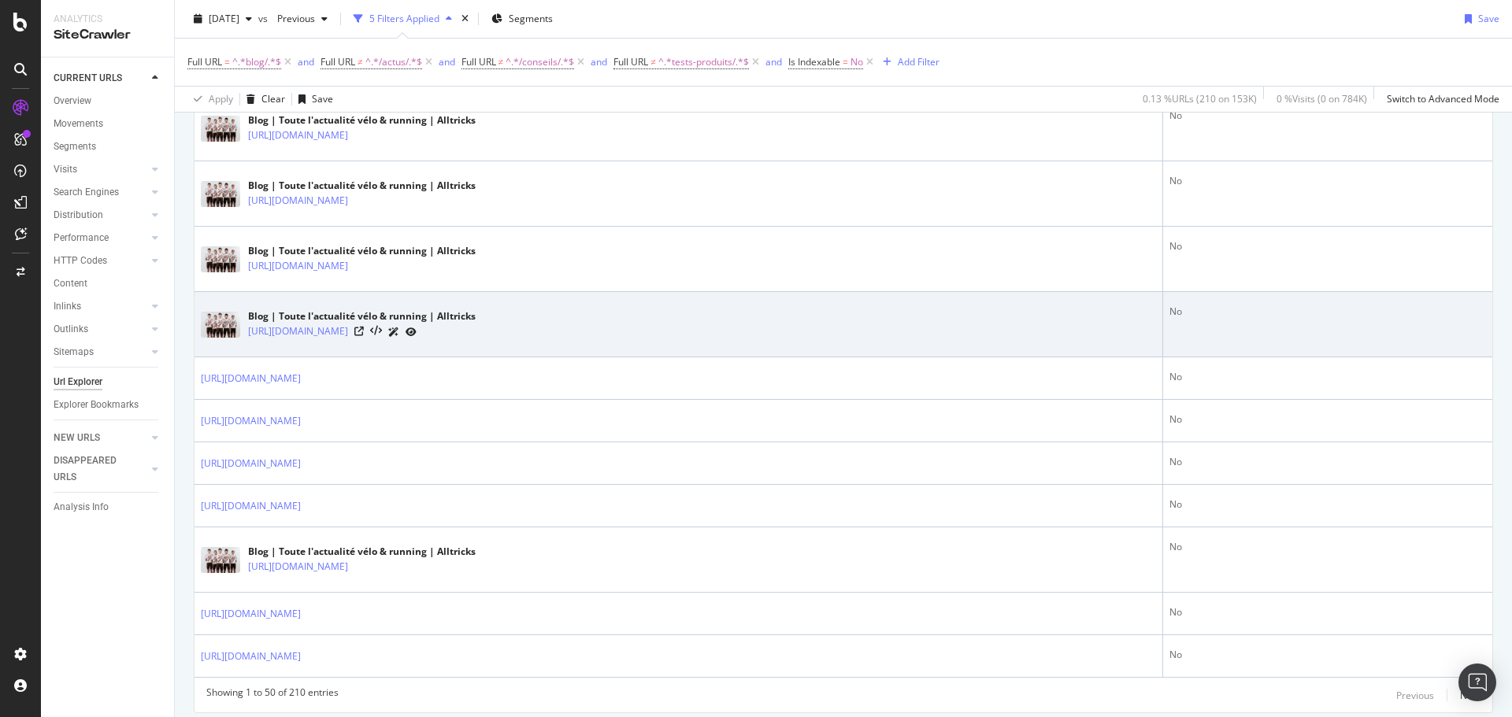
scroll to position [2760, 0]
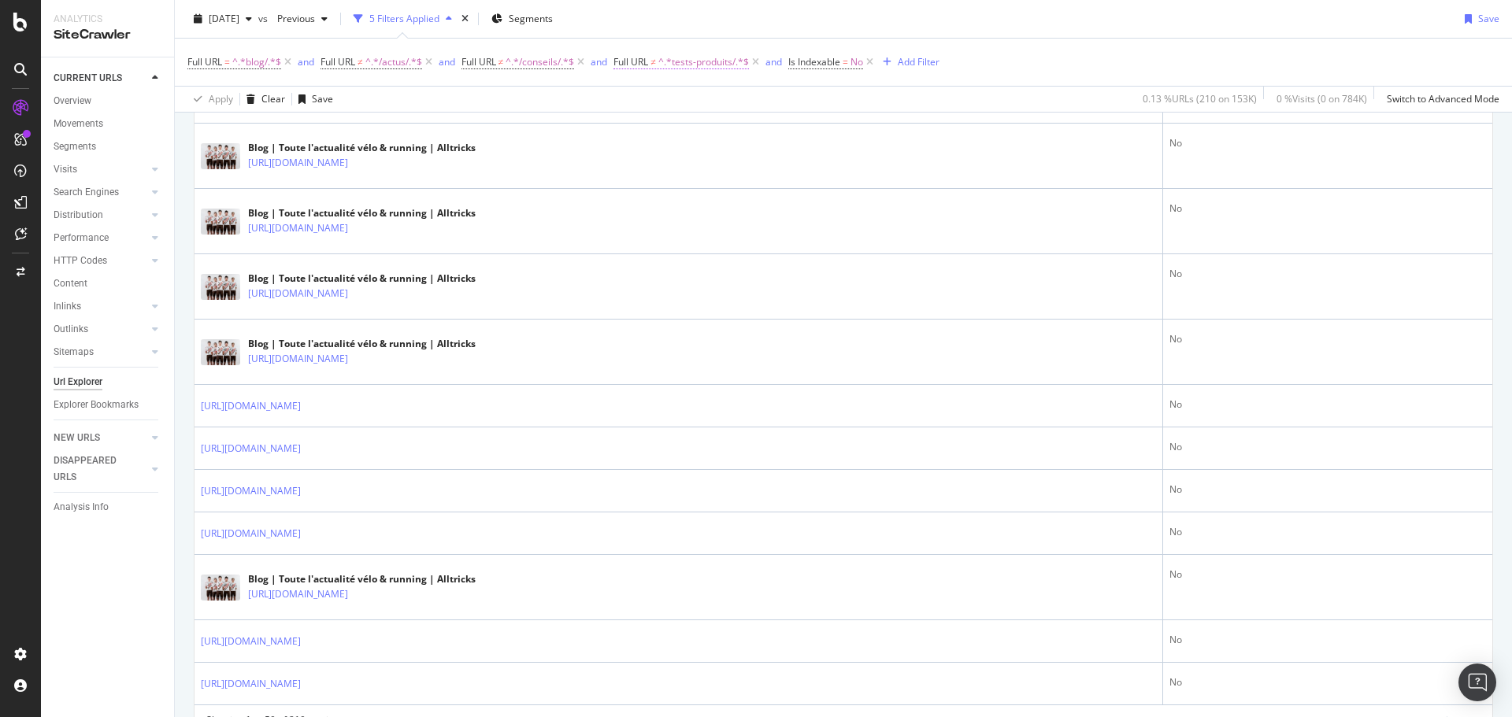
click at [689, 65] on span "^.*tests-produits/.*$" at bounding box center [703, 62] width 91 height 22
click at [718, 133] on input "tests-produits/" at bounding box center [705, 127] width 149 height 25
click at [695, 103] on span "Doesn't contain" at bounding box center [665, 98] width 69 height 13
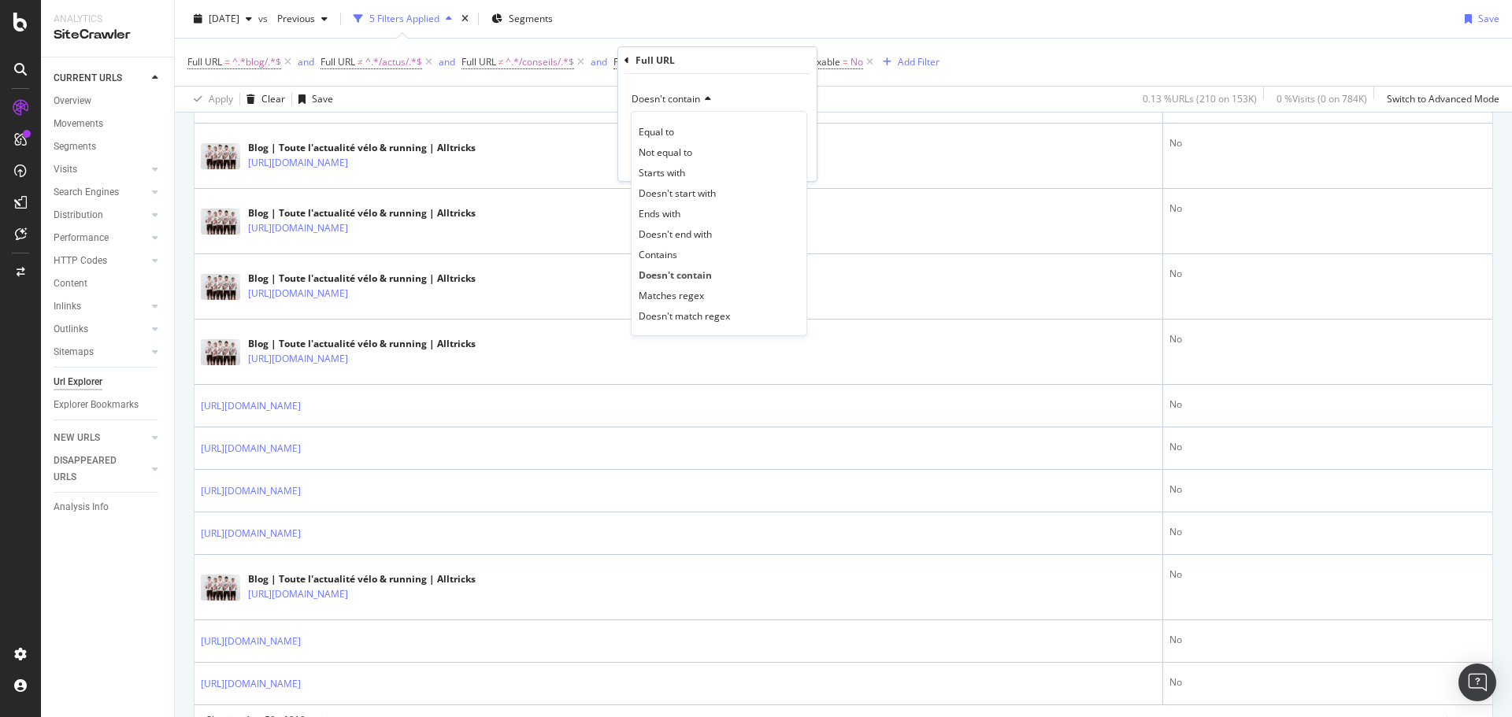
click at [750, 87] on div "Doesn't contain" at bounding box center [717, 99] width 173 height 25
click at [704, 102] on icon at bounding box center [705, 98] width 11 height 9
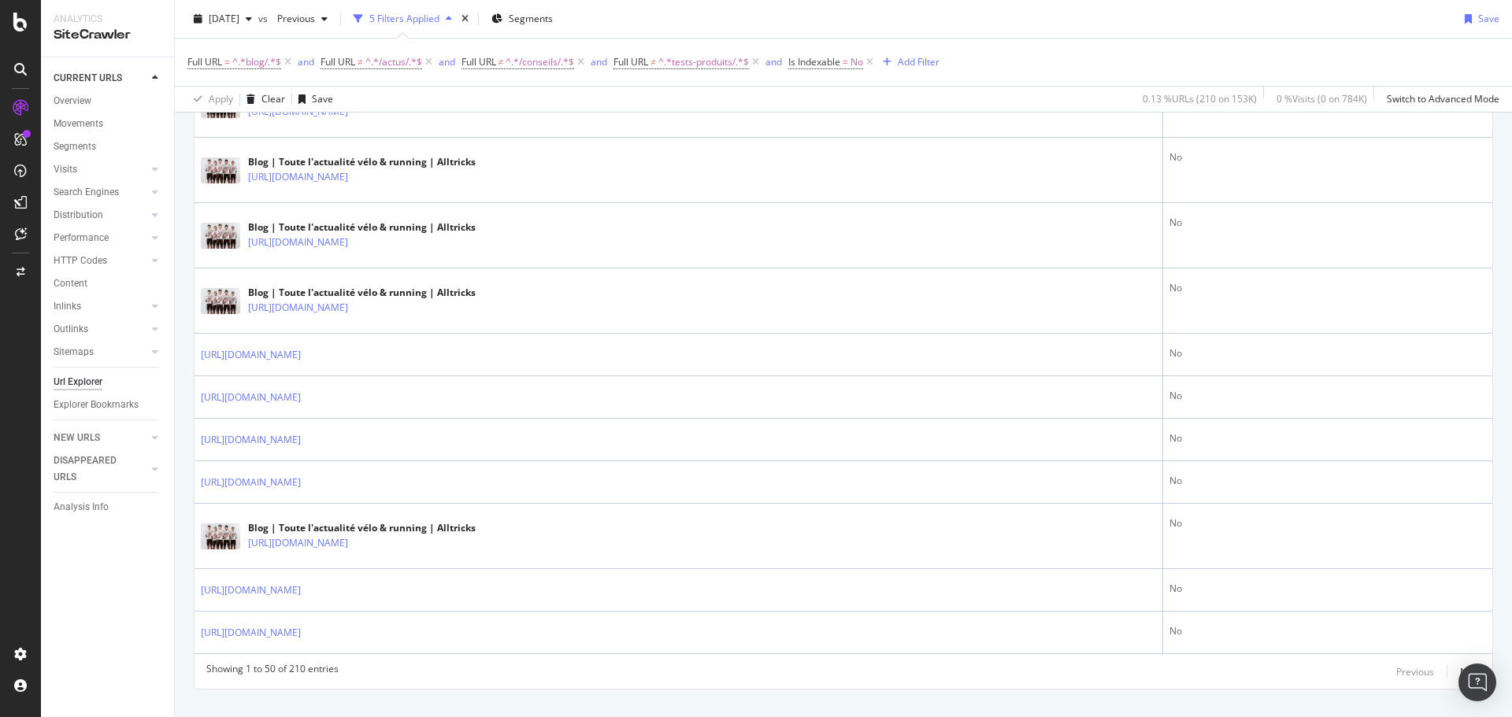
scroll to position [2838, 0]
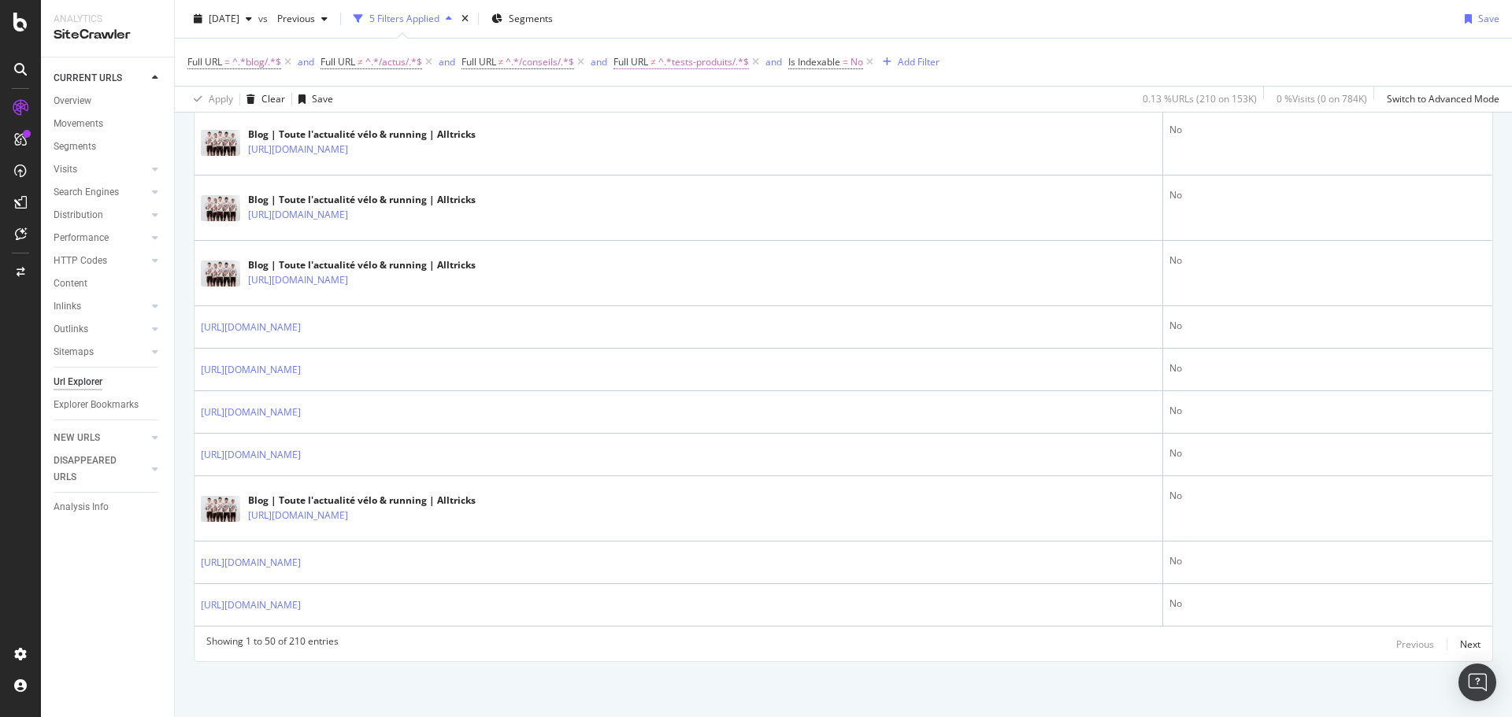
click at [688, 65] on span "^.*tests-produits/.*$" at bounding box center [703, 62] width 91 height 22
click at [702, 106] on div "Doesn't contain" at bounding box center [717, 99] width 173 height 25
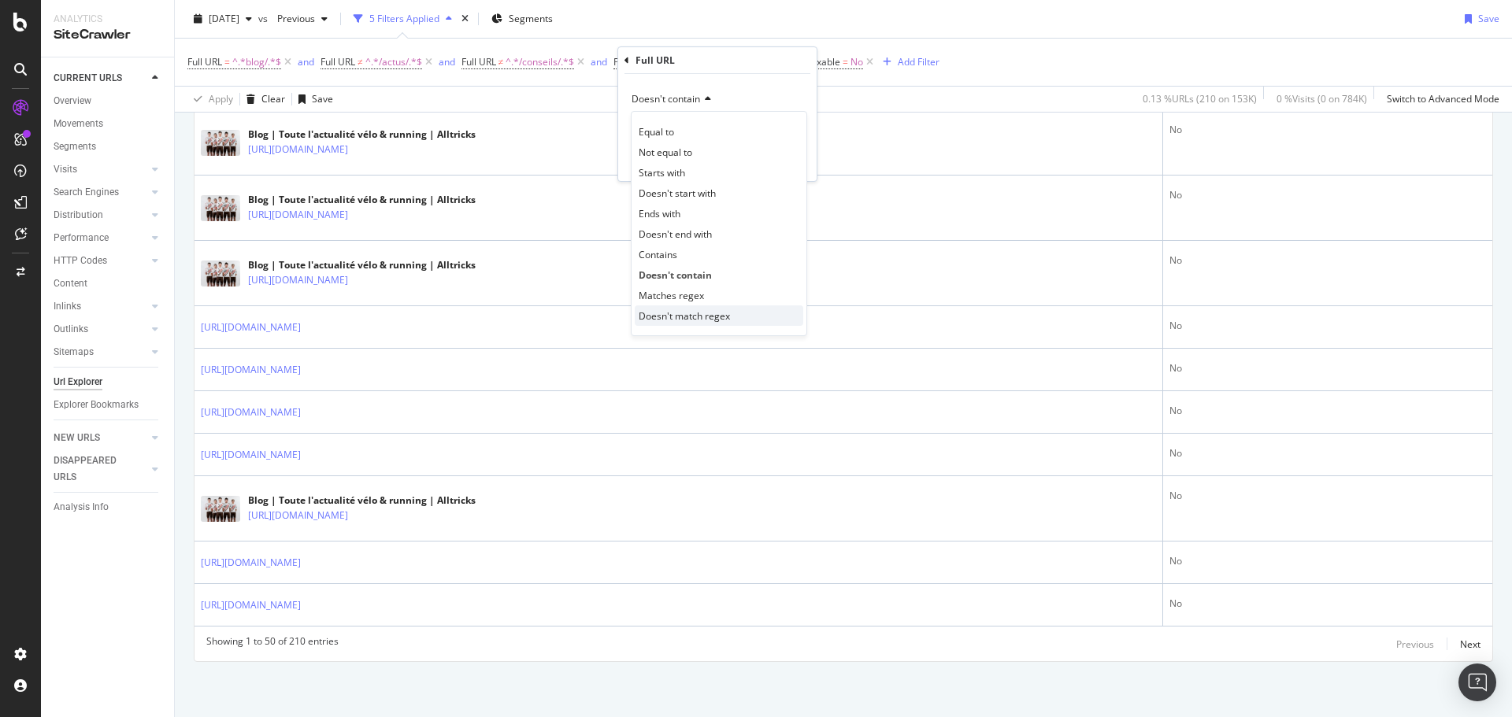
click at [708, 310] on span "Doesn't match regex" at bounding box center [684, 315] width 91 height 13
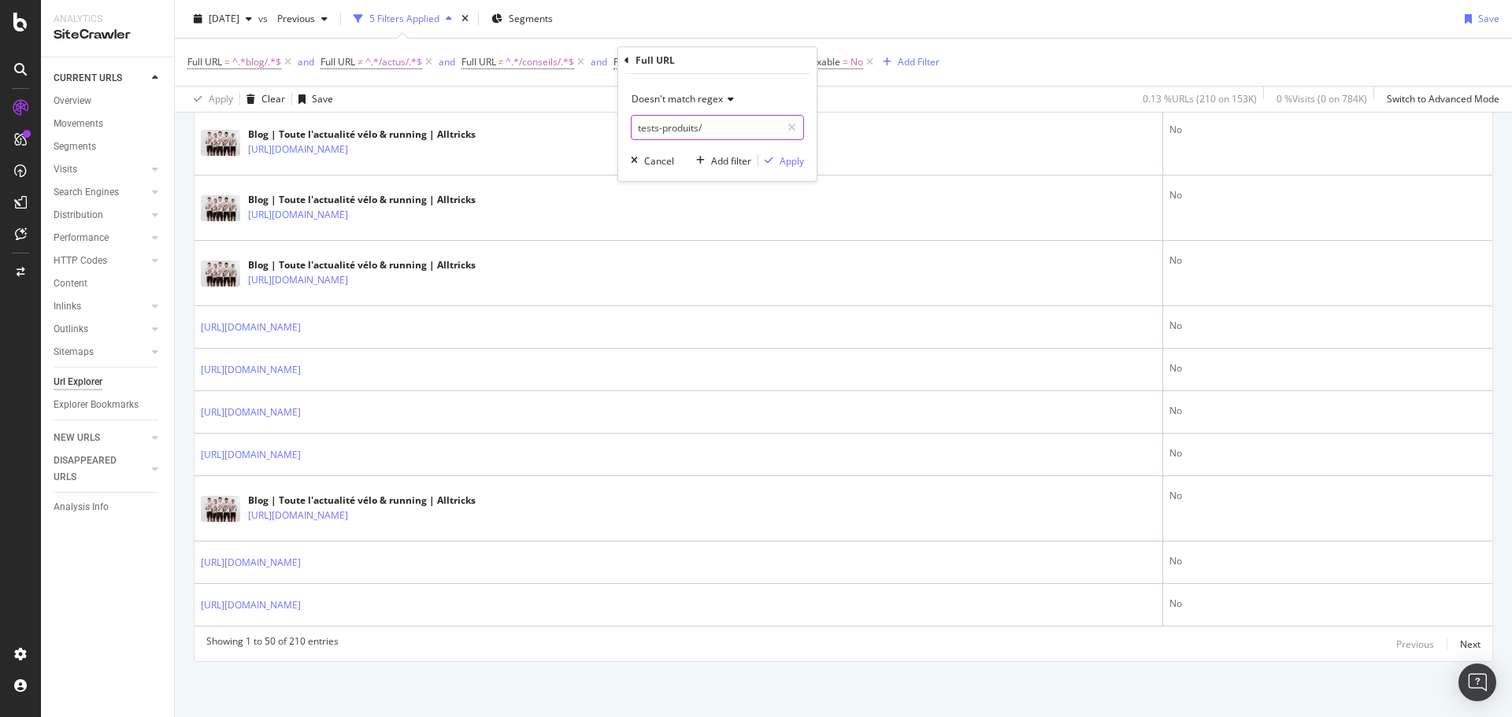
click at [672, 128] on input "tests-produits/" at bounding box center [705, 127] width 149 height 25
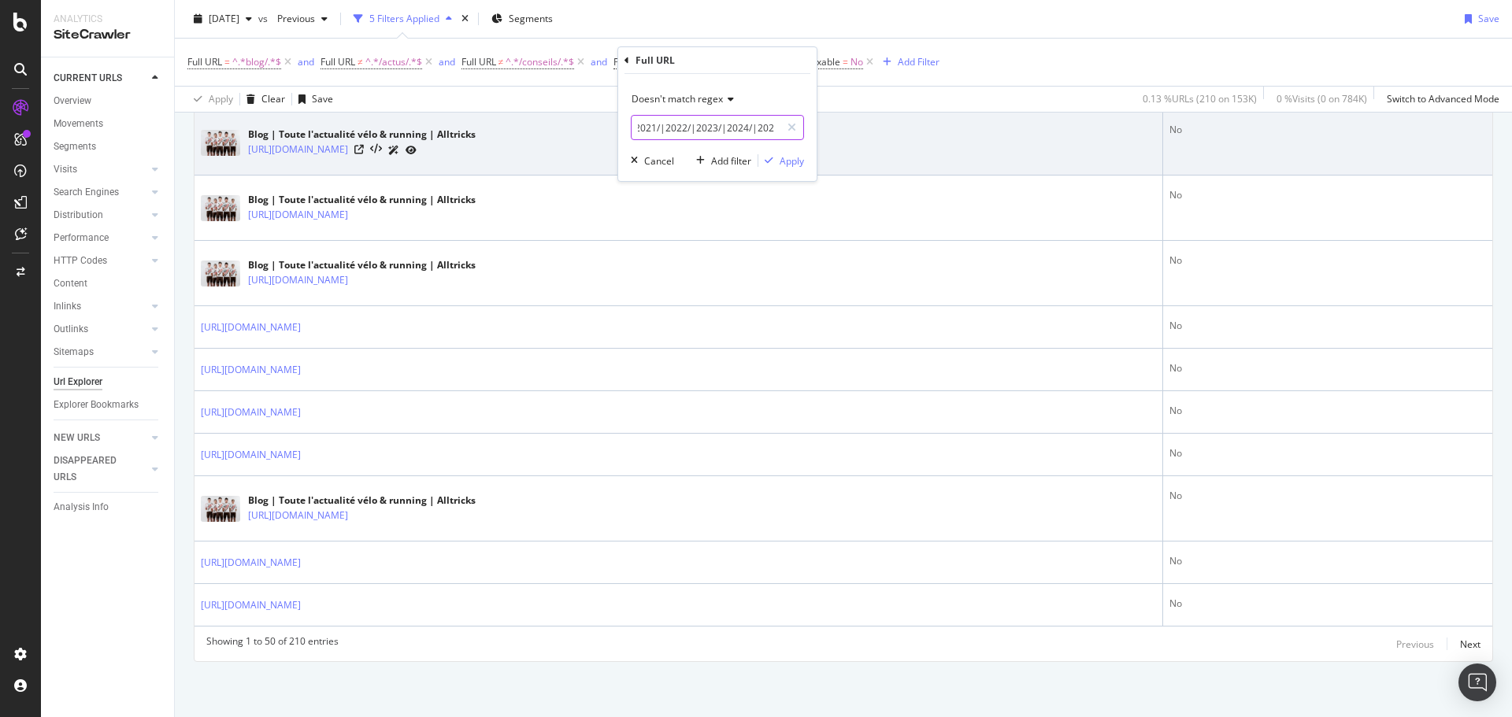
scroll to position [0, 191]
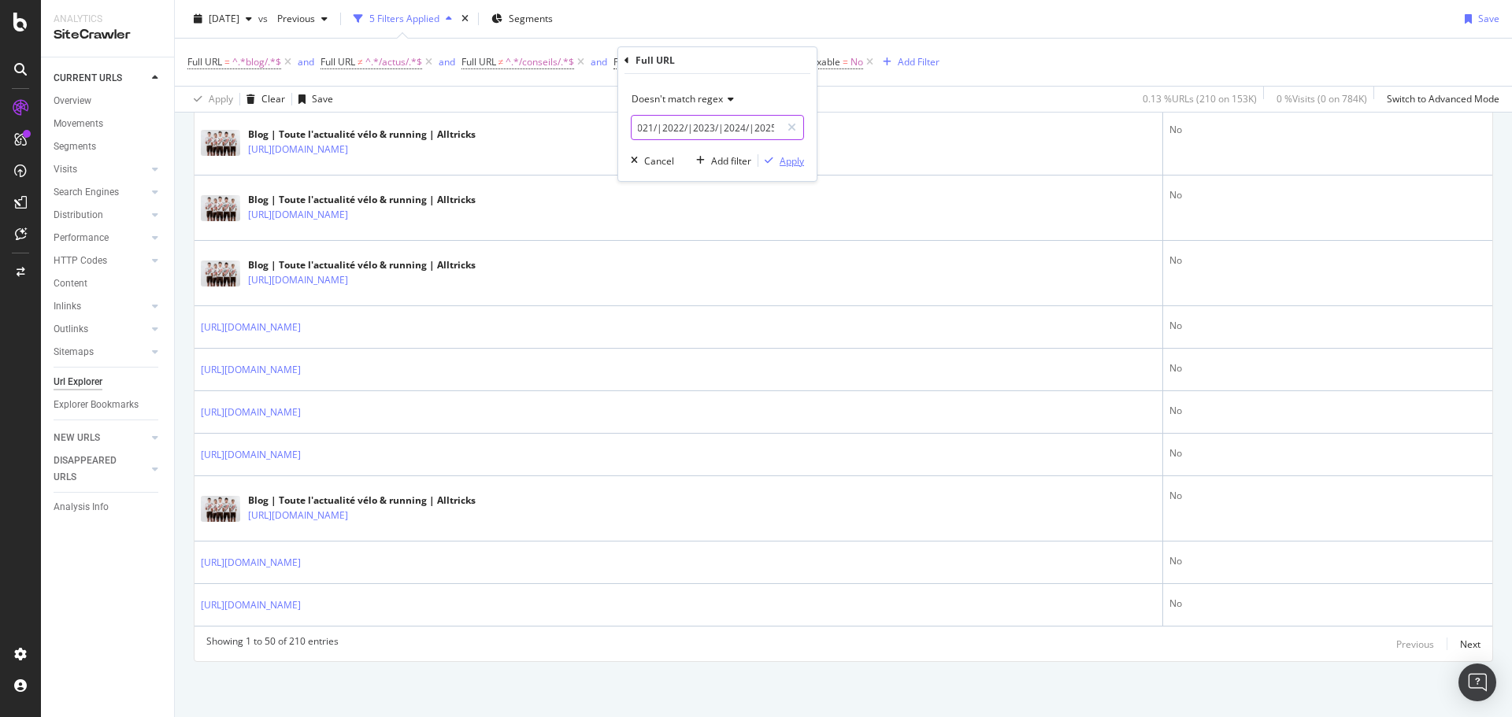
type input "2015/|2016/|2017/|2018/|2019/|2020/|2021/|2022/|2023/|2024/|2025/"
click at [780, 165] on div "Apply" at bounding box center [792, 160] width 24 height 13
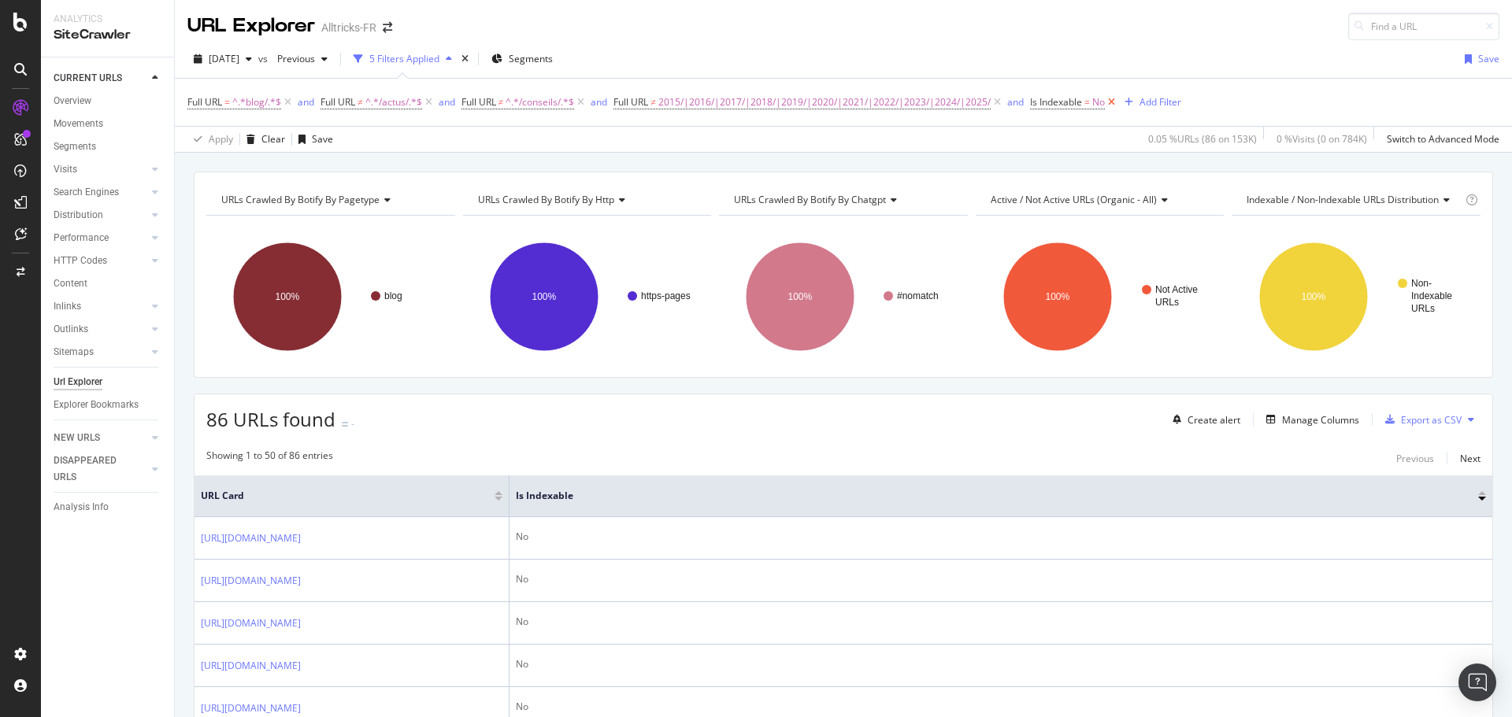
click at [1116, 103] on icon at bounding box center [1111, 102] width 13 height 16
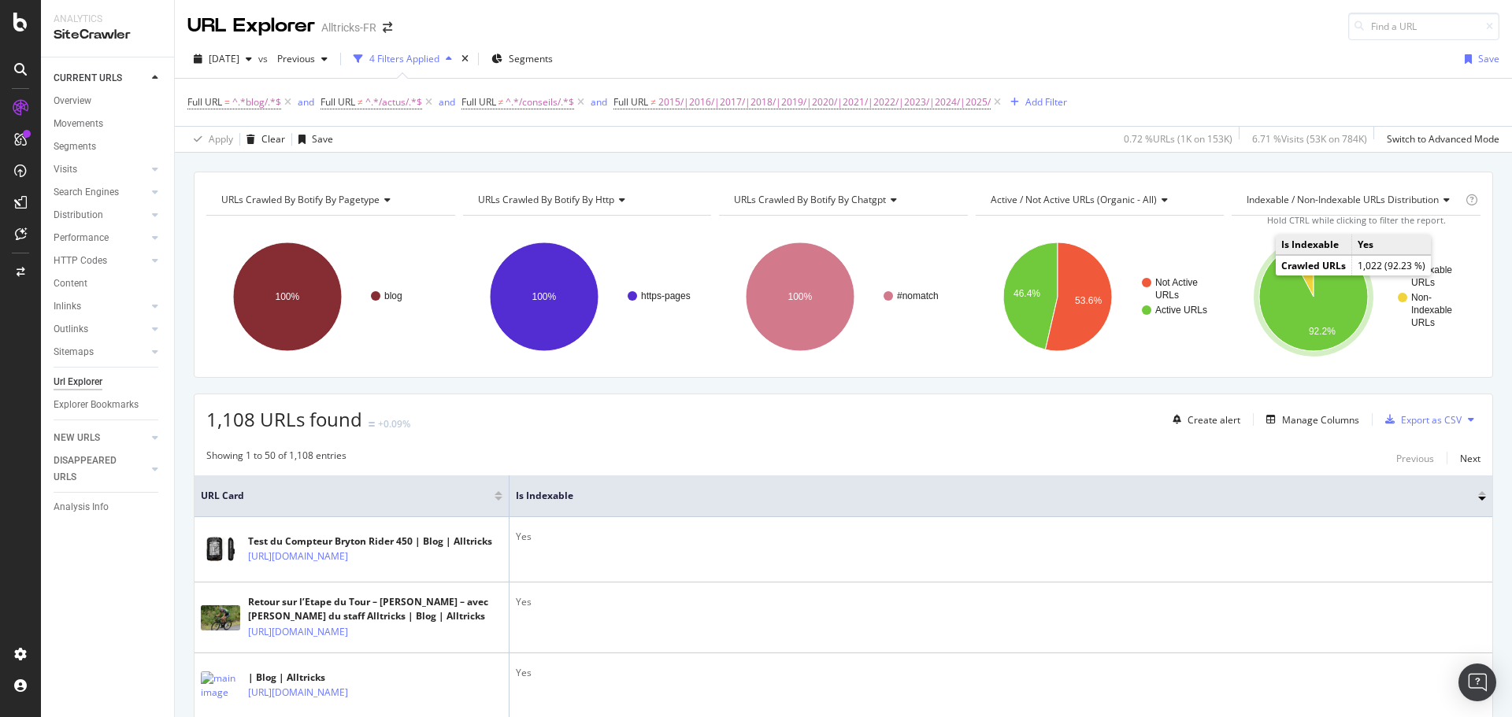
click at [1273, 286] on icon "A chart." at bounding box center [1313, 297] width 109 height 109
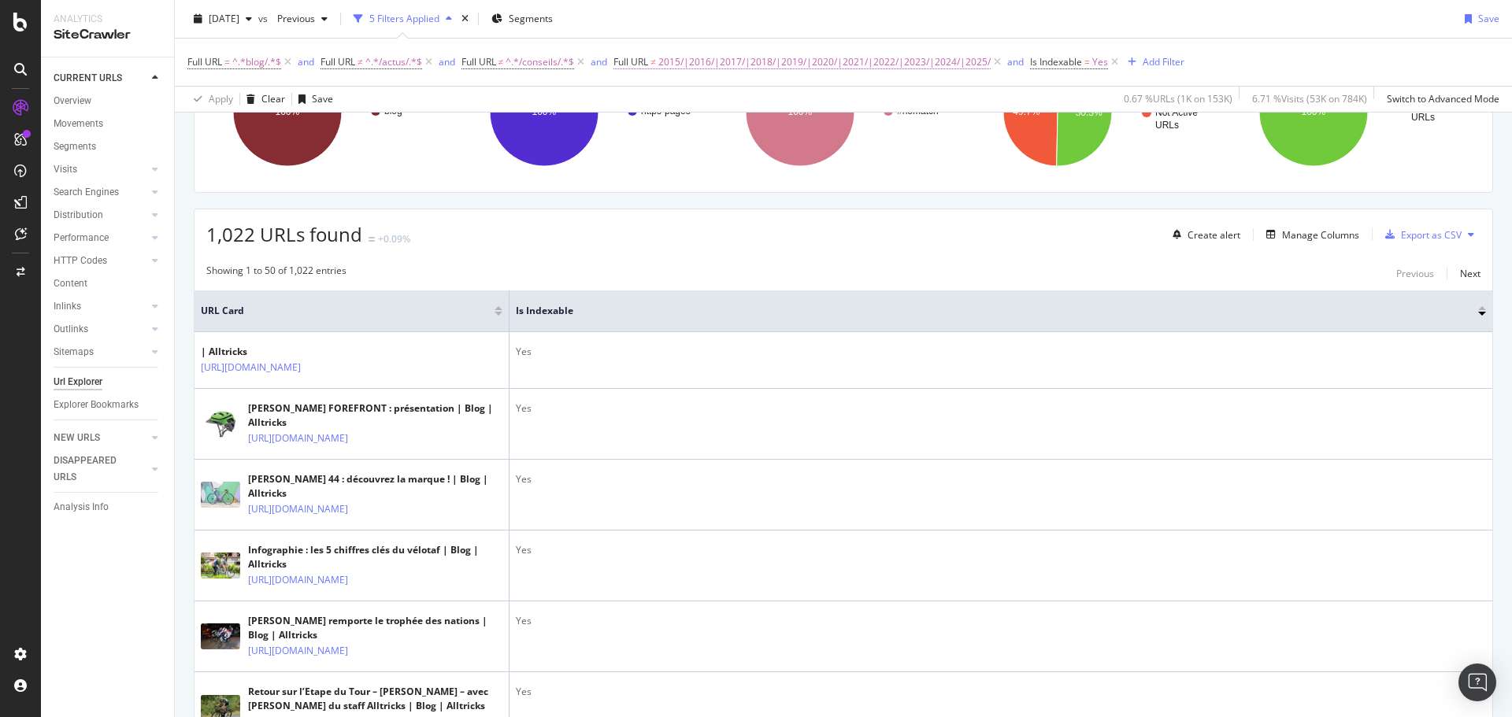
scroll to position [157, 0]
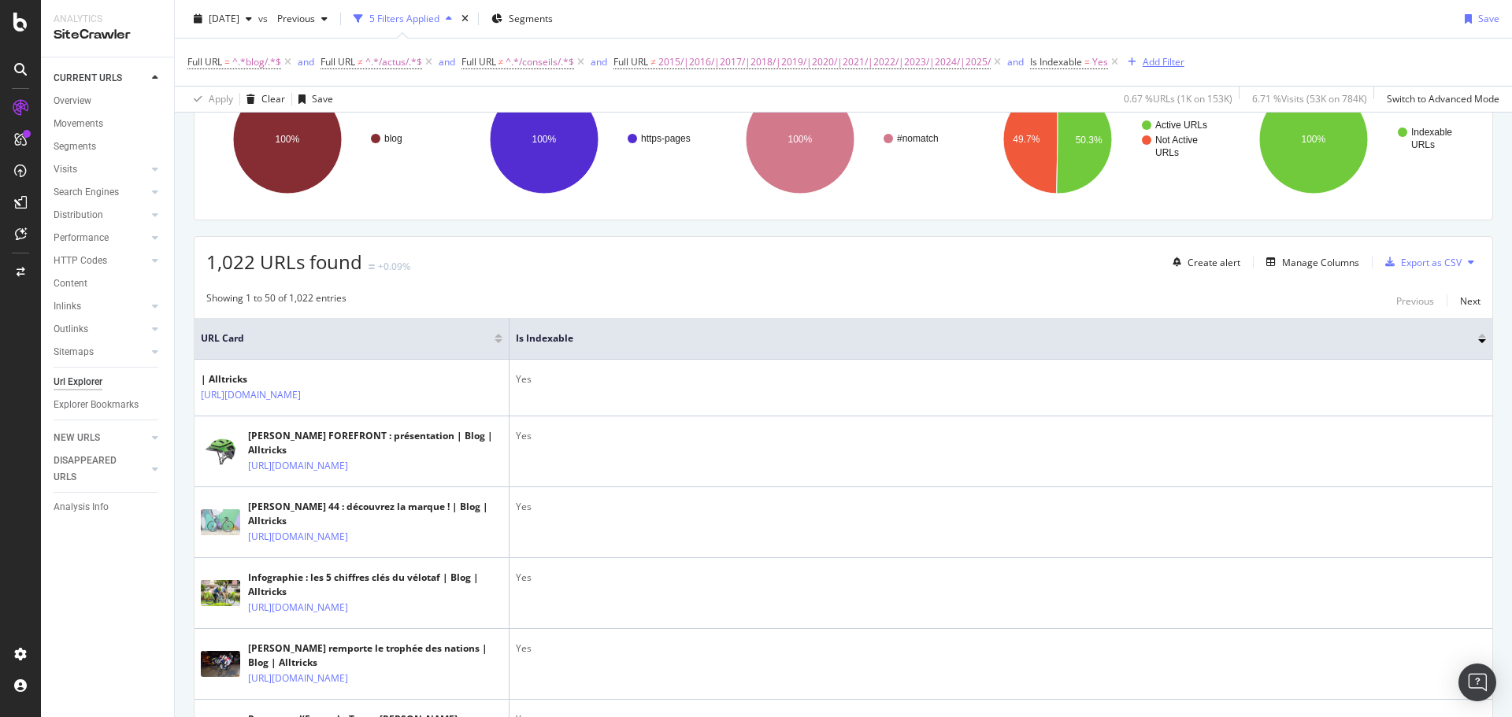
click at [1152, 68] on div "Add Filter" at bounding box center [1163, 61] width 42 height 13
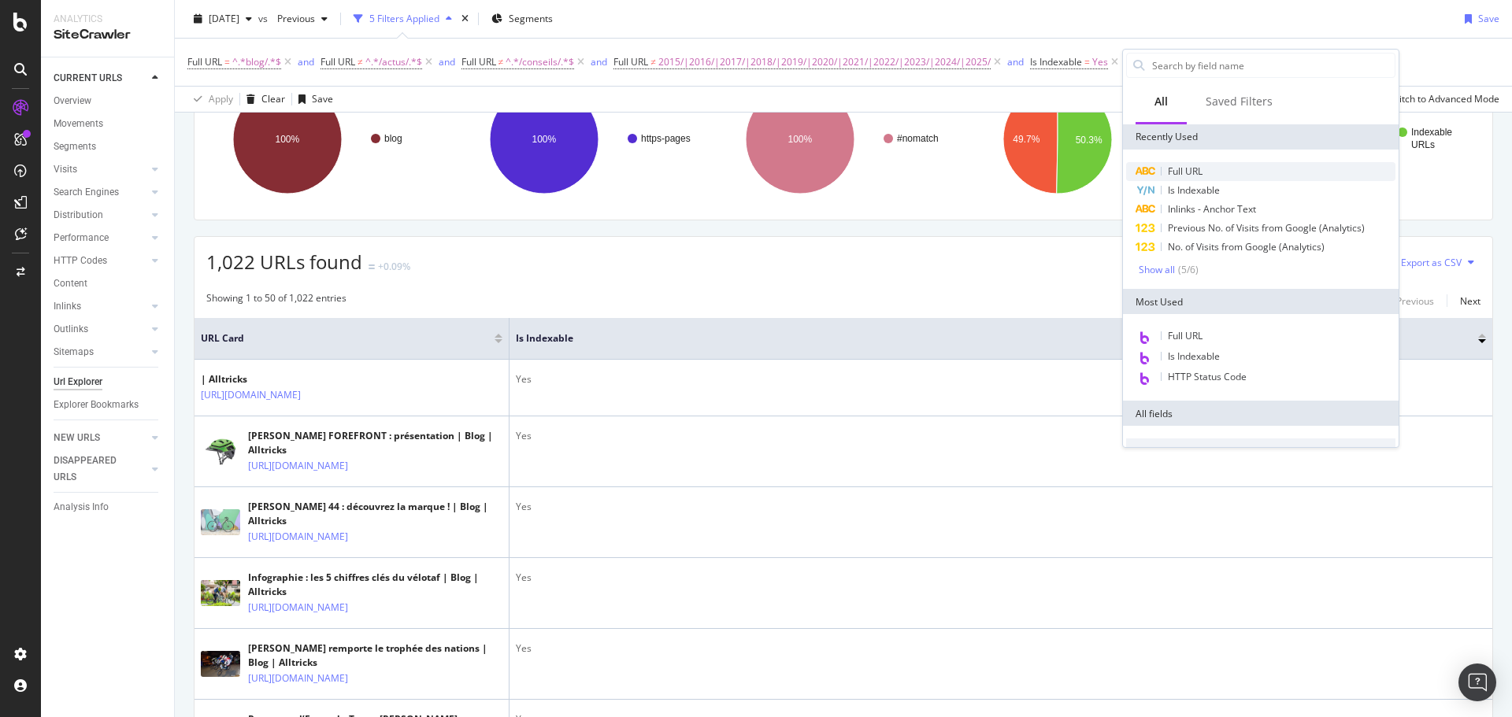
click at [1177, 169] on span "Full URL" at bounding box center [1185, 171] width 35 height 13
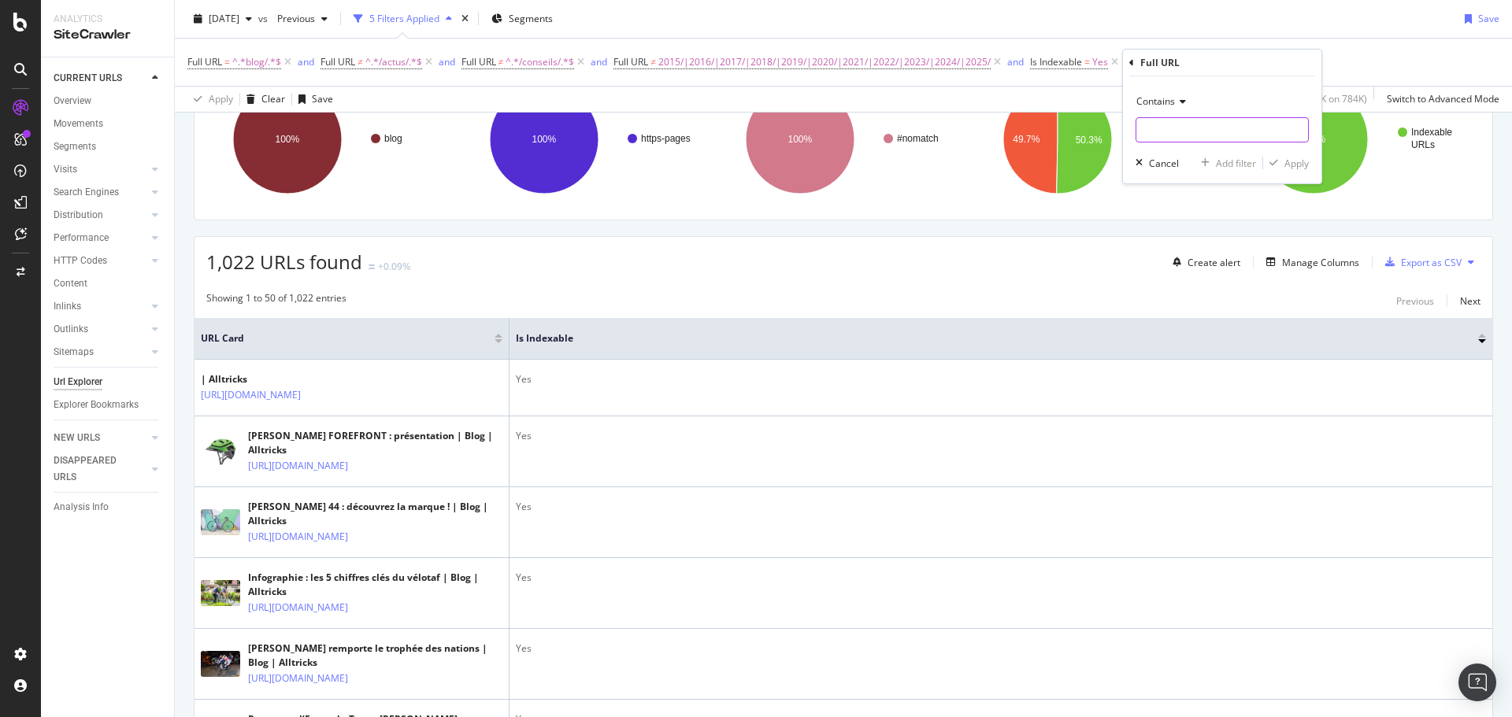
click at [1180, 123] on input "text" at bounding box center [1222, 129] width 172 height 25
type input "/page/"
click at [1288, 154] on div "Contains /page/ Cancel Add filter Apply" at bounding box center [1222, 129] width 198 height 107
click at [1283, 164] on div "button" at bounding box center [1273, 162] width 21 height 9
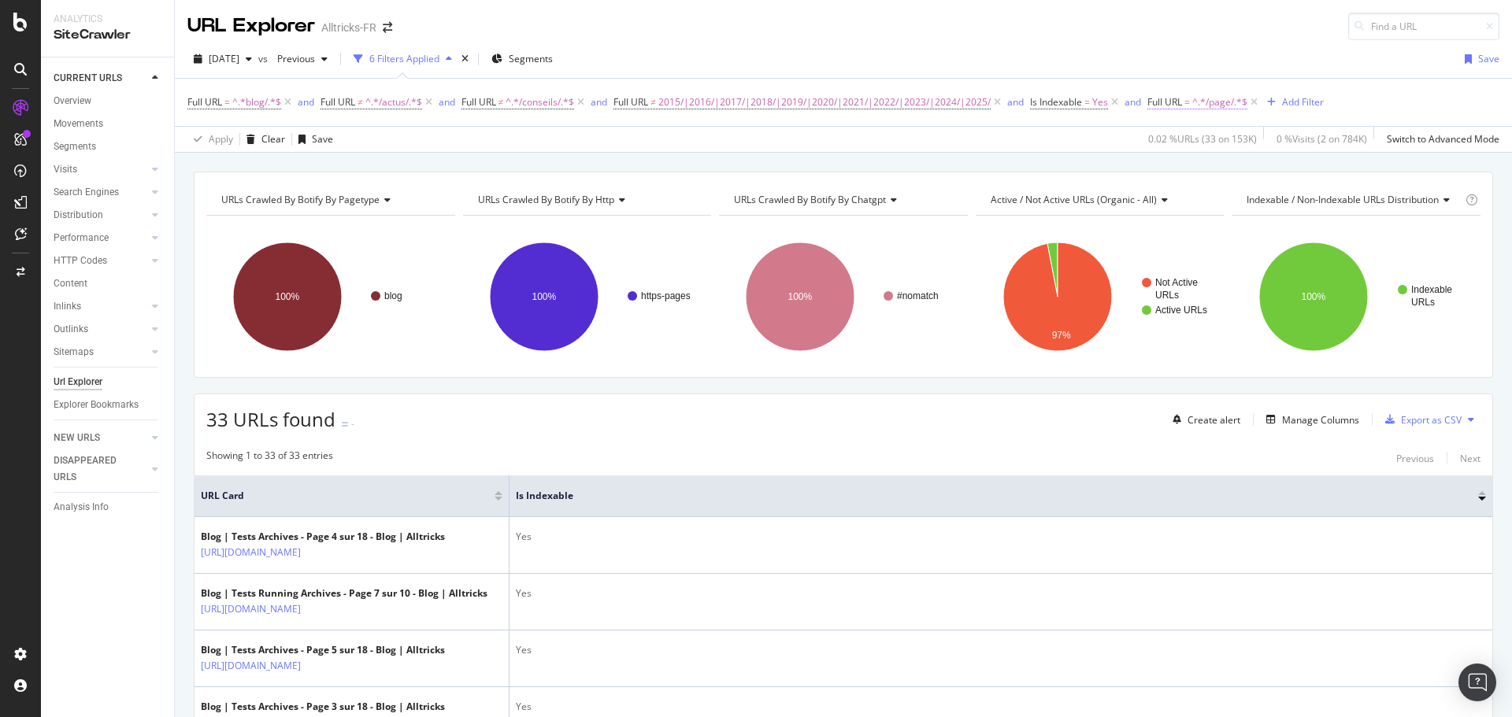
click at [1190, 103] on span "=" at bounding box center [1187, 101] width 6 height 13
click at [1190, 135] on span "Contains" at bounding box center [1182, 138] width 39 height 13
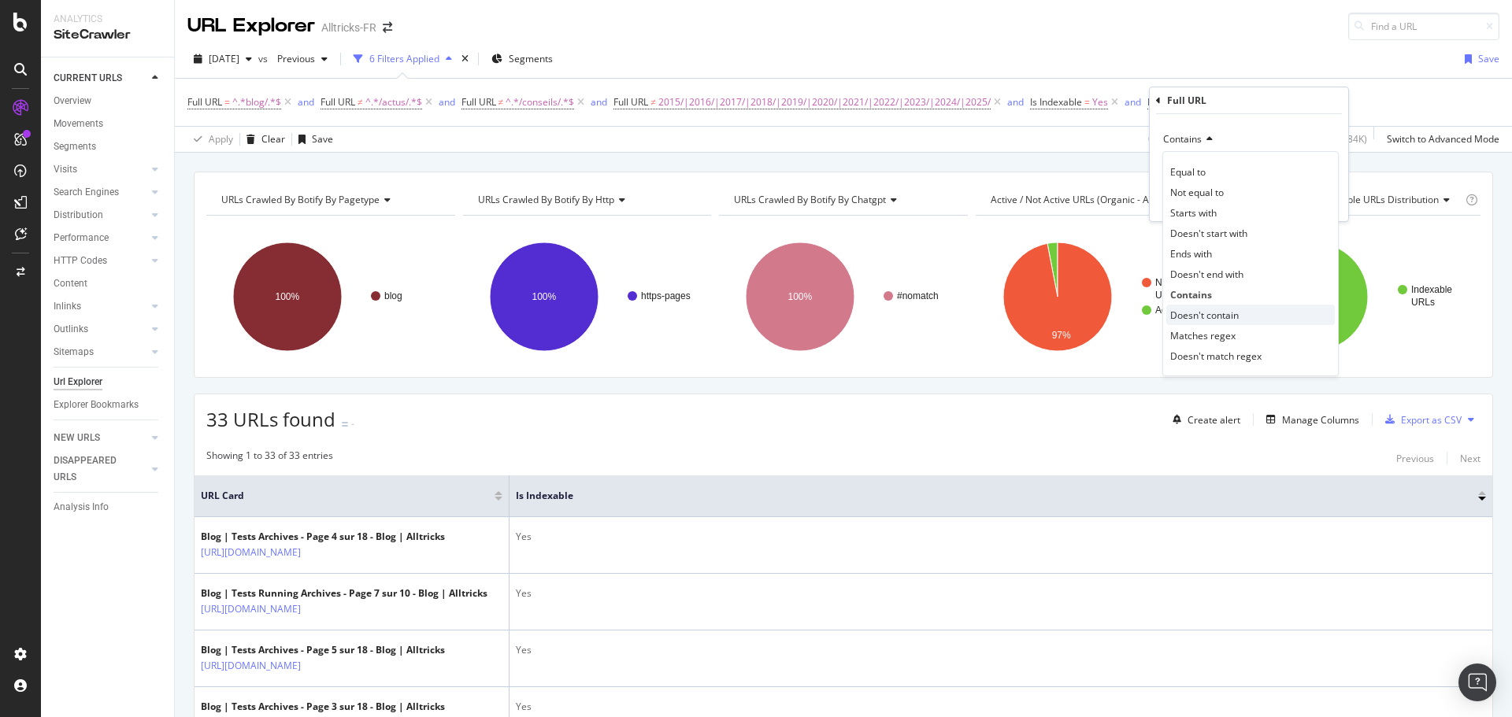
click at [1219, 317] on span "Doesn't contain" at bounding box center [1204, 315] width 69 height 13
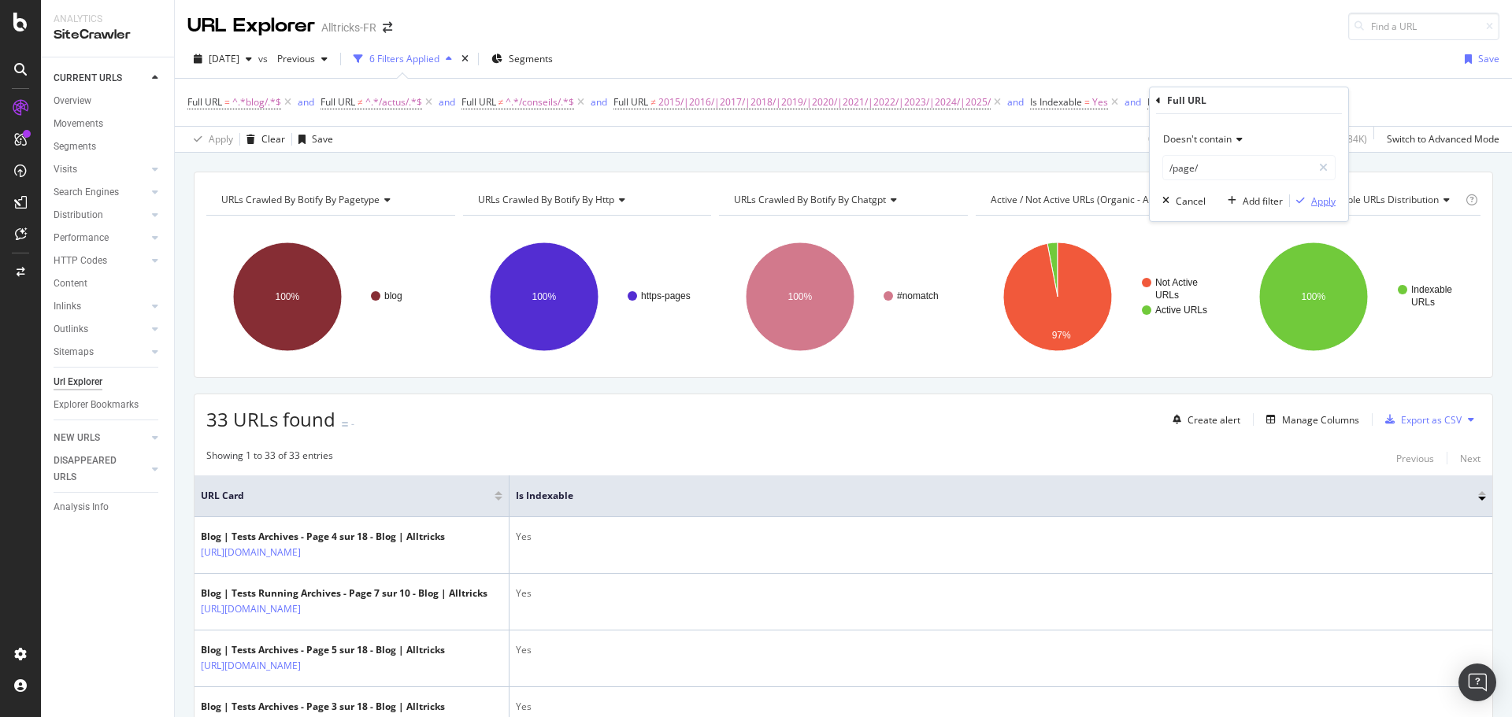
click at [1298, 200] on icon "button" at bounding box center [1300, 200] width 9 height 9
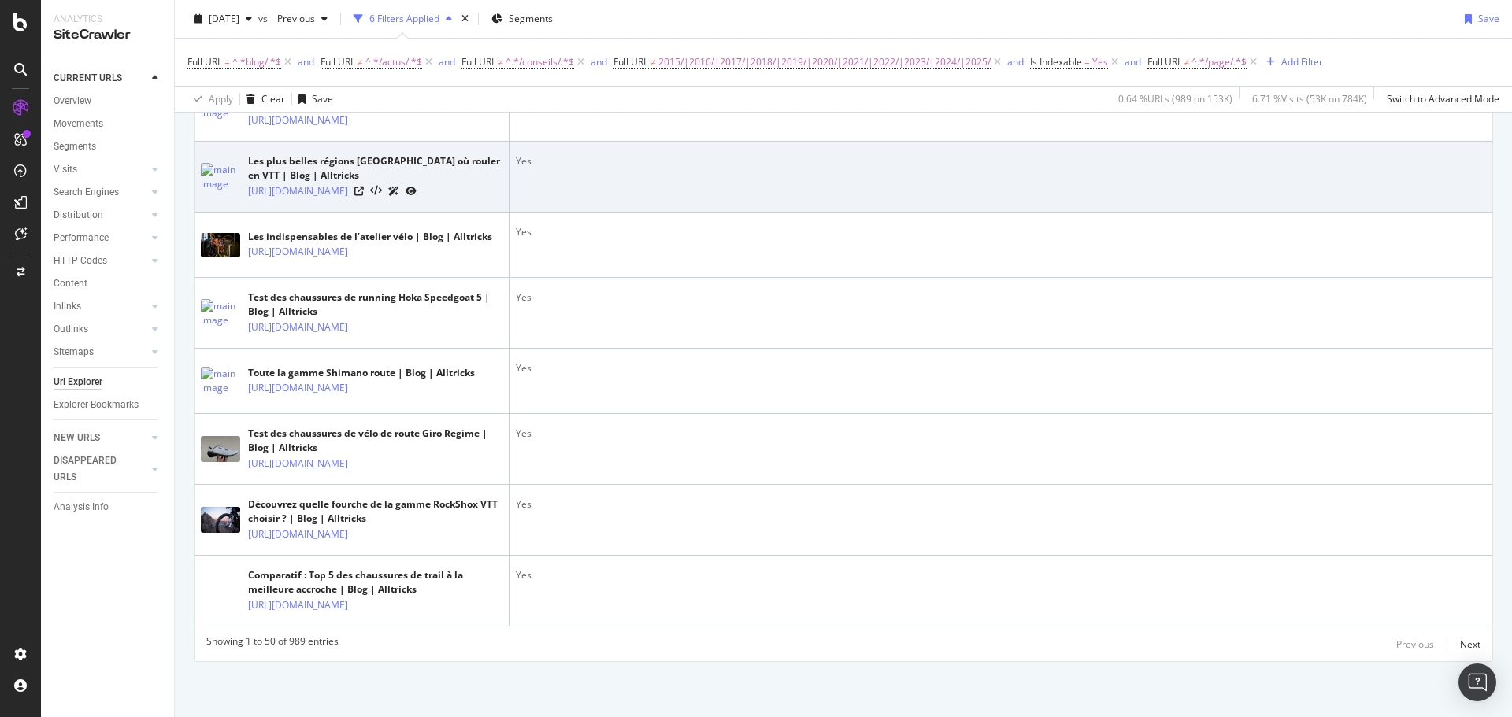
scroll to position [4135, 0]
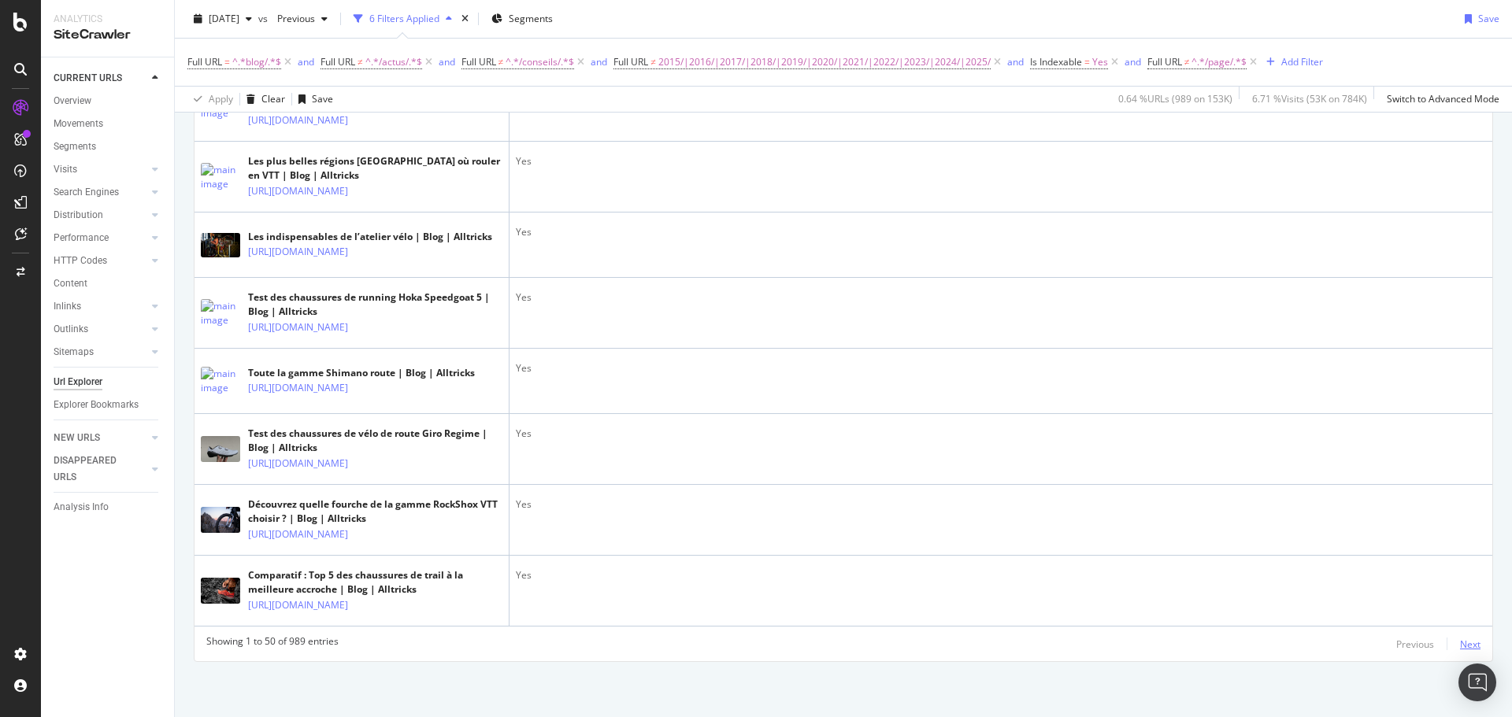
click at [1460, 641] on div "Next" at bounding box center [1470, 644] width 20 height 13
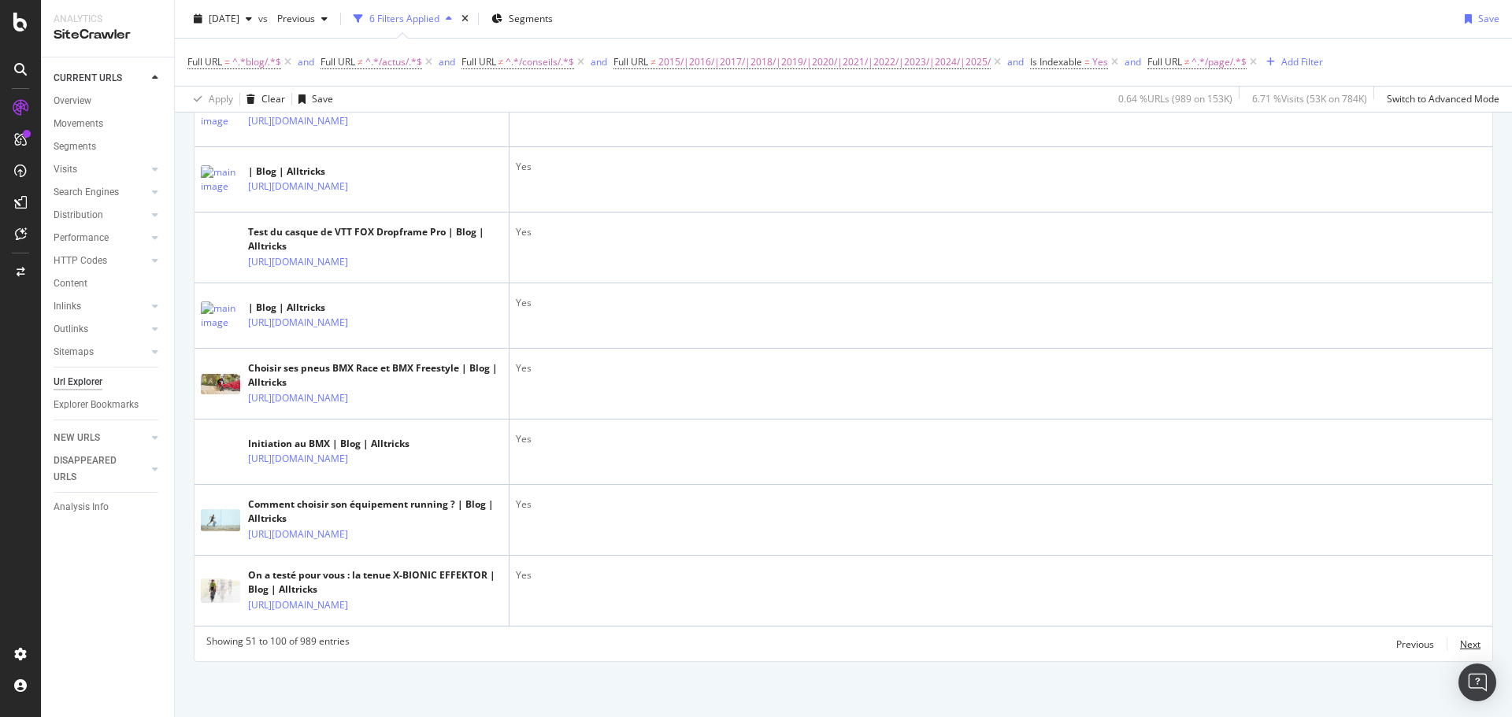
scroll to position [3858, 0]
click at [1460, 647] on div "Next" at bounding box center [1470, 644] width 20 height 13
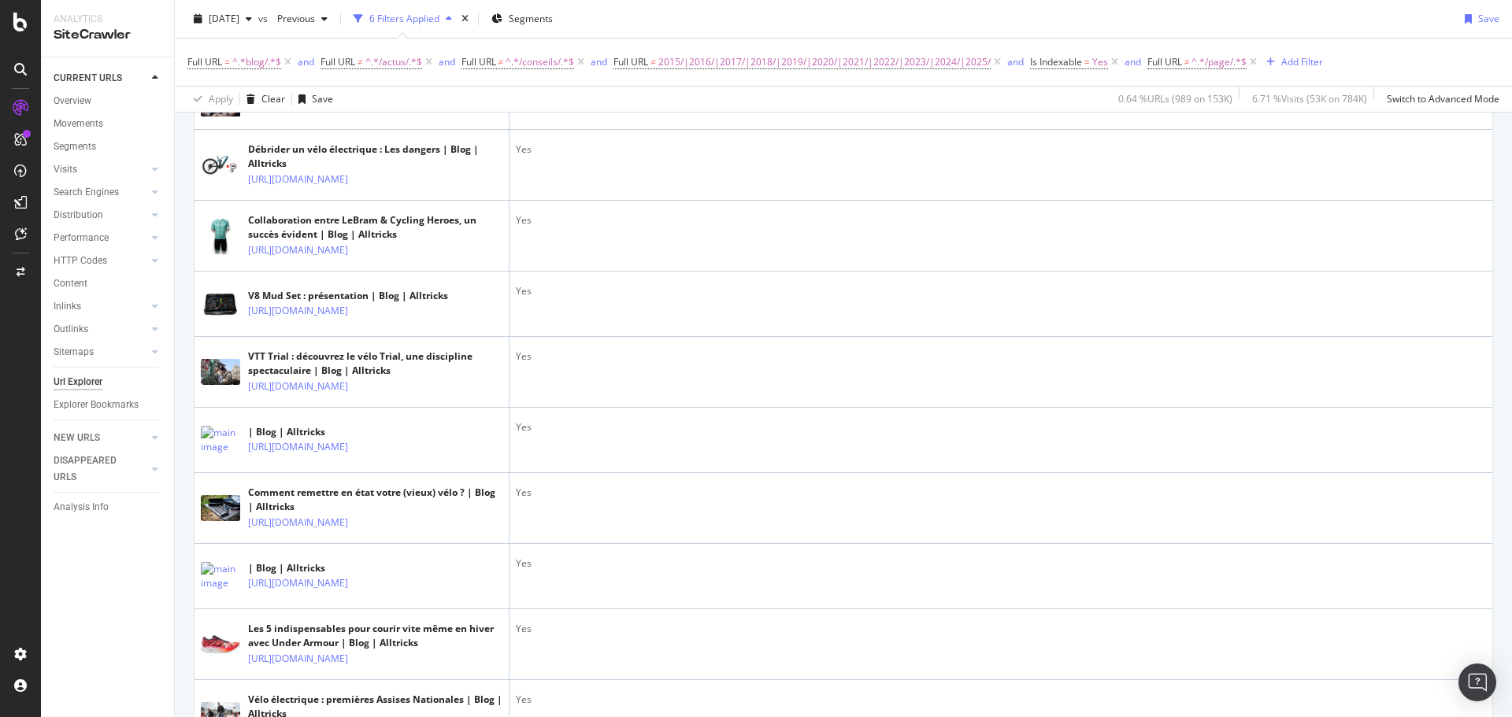
scroll to position [0, 0]
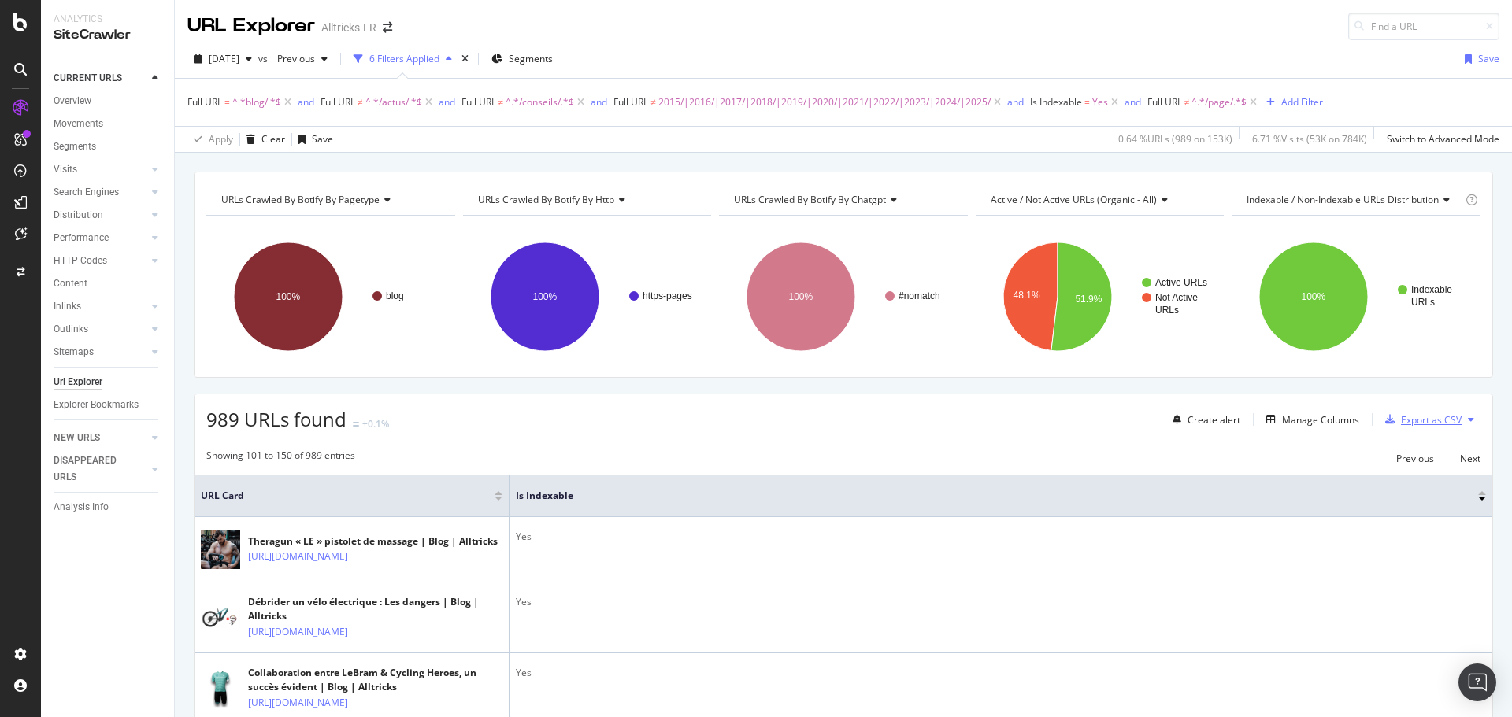
click at [1401, 415] on div "Export as CSV" at bounding box center [1431, 419] width 61 height 13
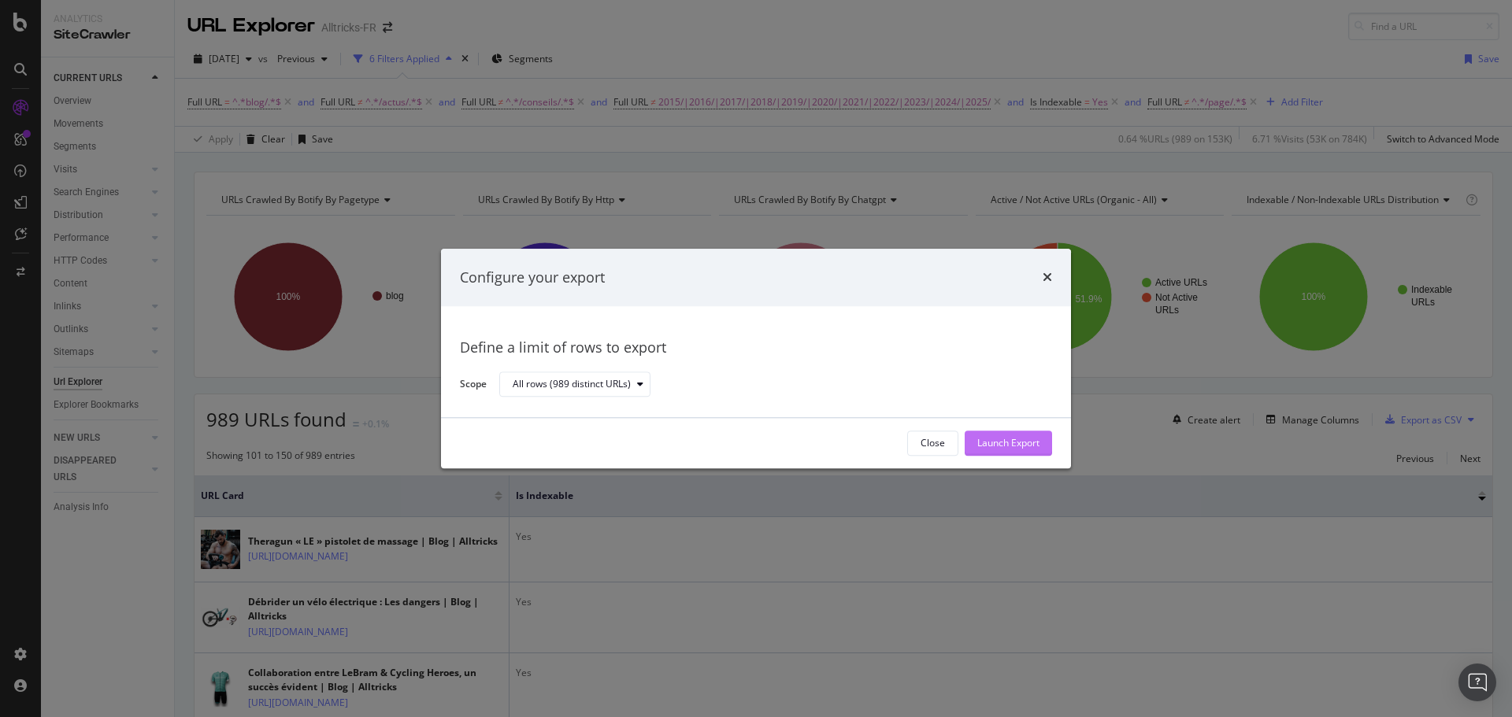
click at [1003, 448] on div "Launch Export" at bounding box center [1008, 443] width 62 height 13
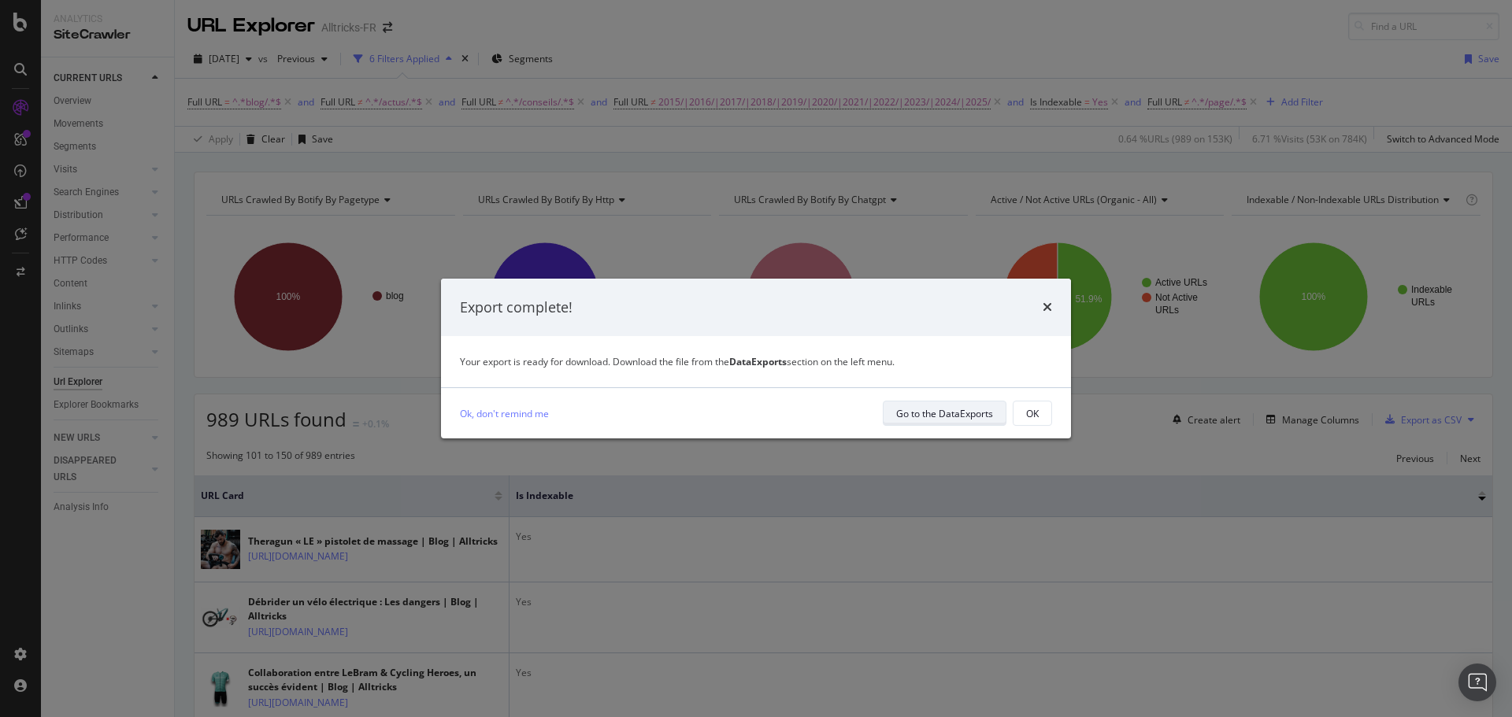
click at [967, 413] on div "Go to the DataExports" at bounding box center [944, 413] width 97 height 13
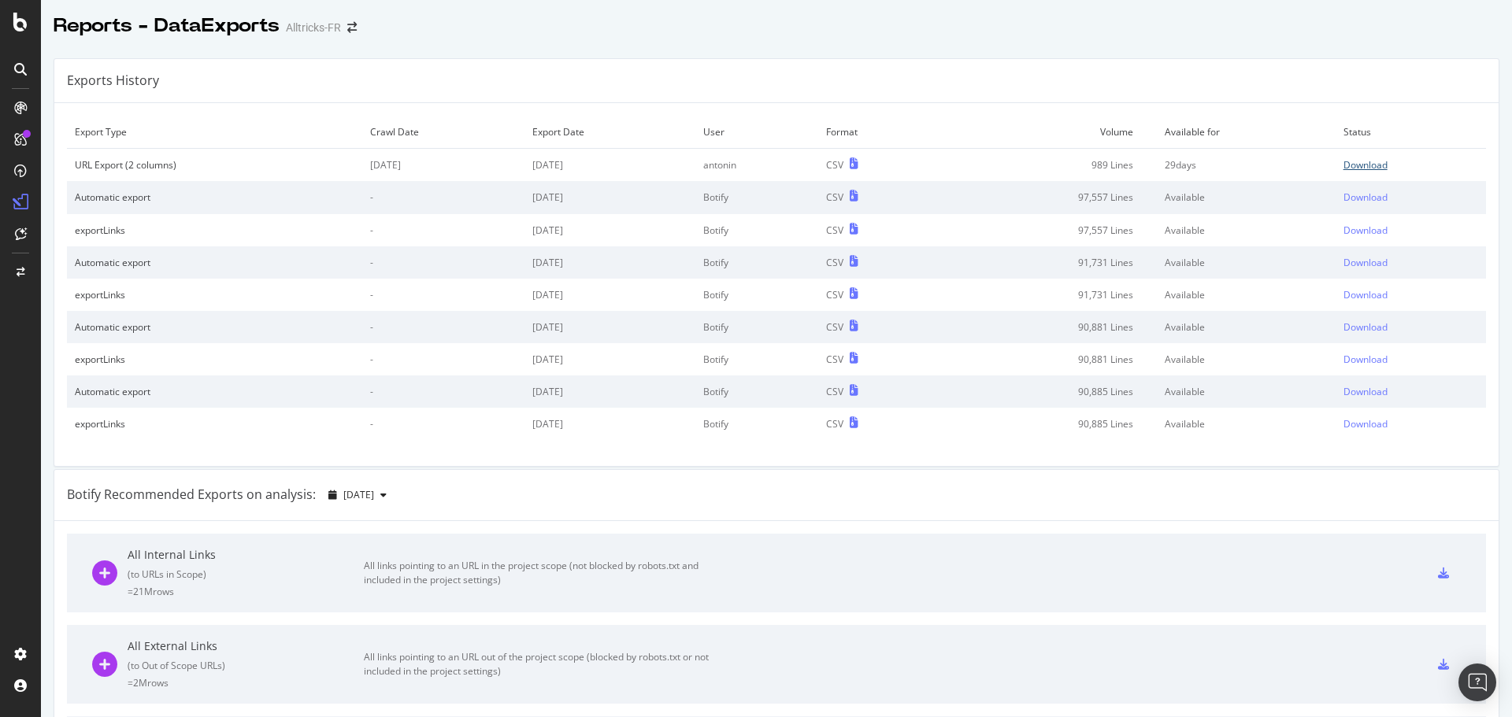
click at [1343, 165] on div "Download" at bounding box center [1365, 164] width 44 height 13
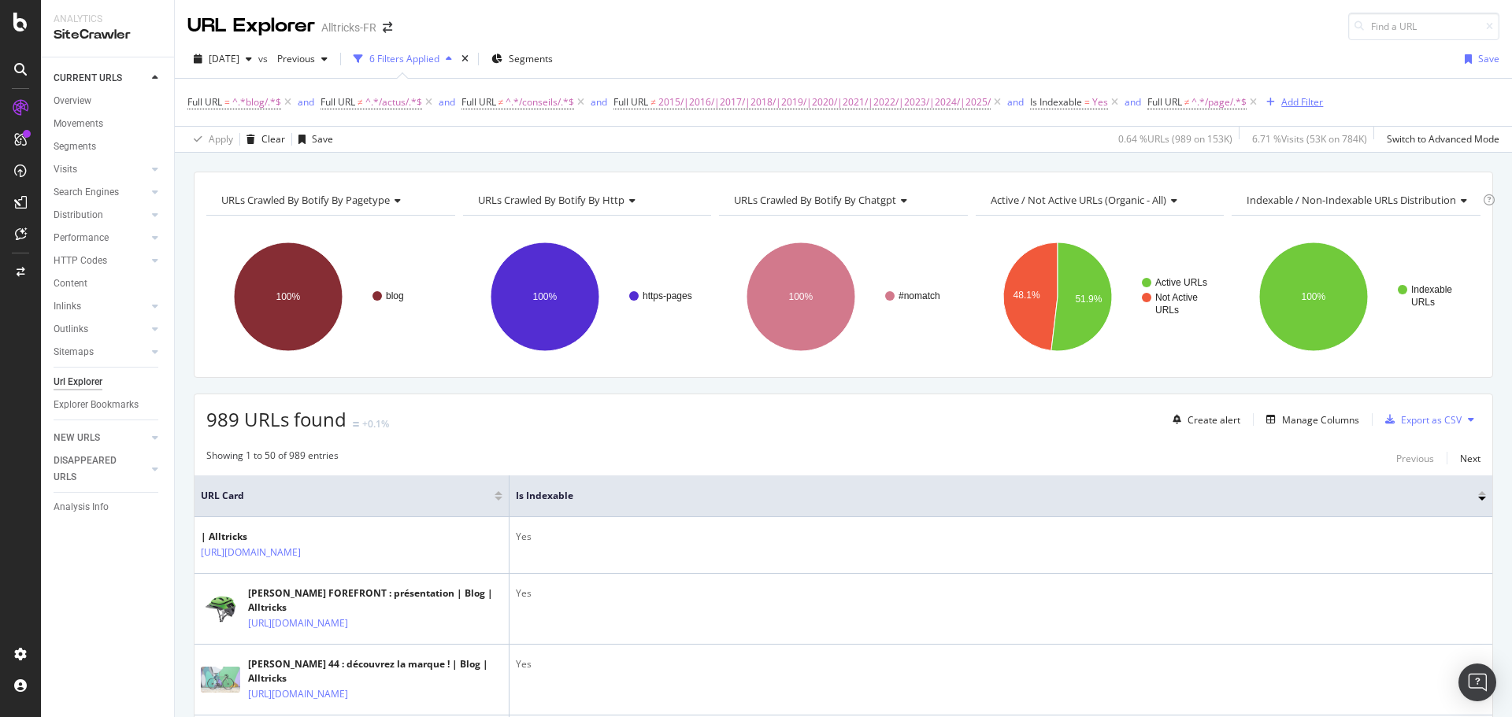
click at [1281, 102] on div "button" at bounding box center [1270, 102] width 21 height 9
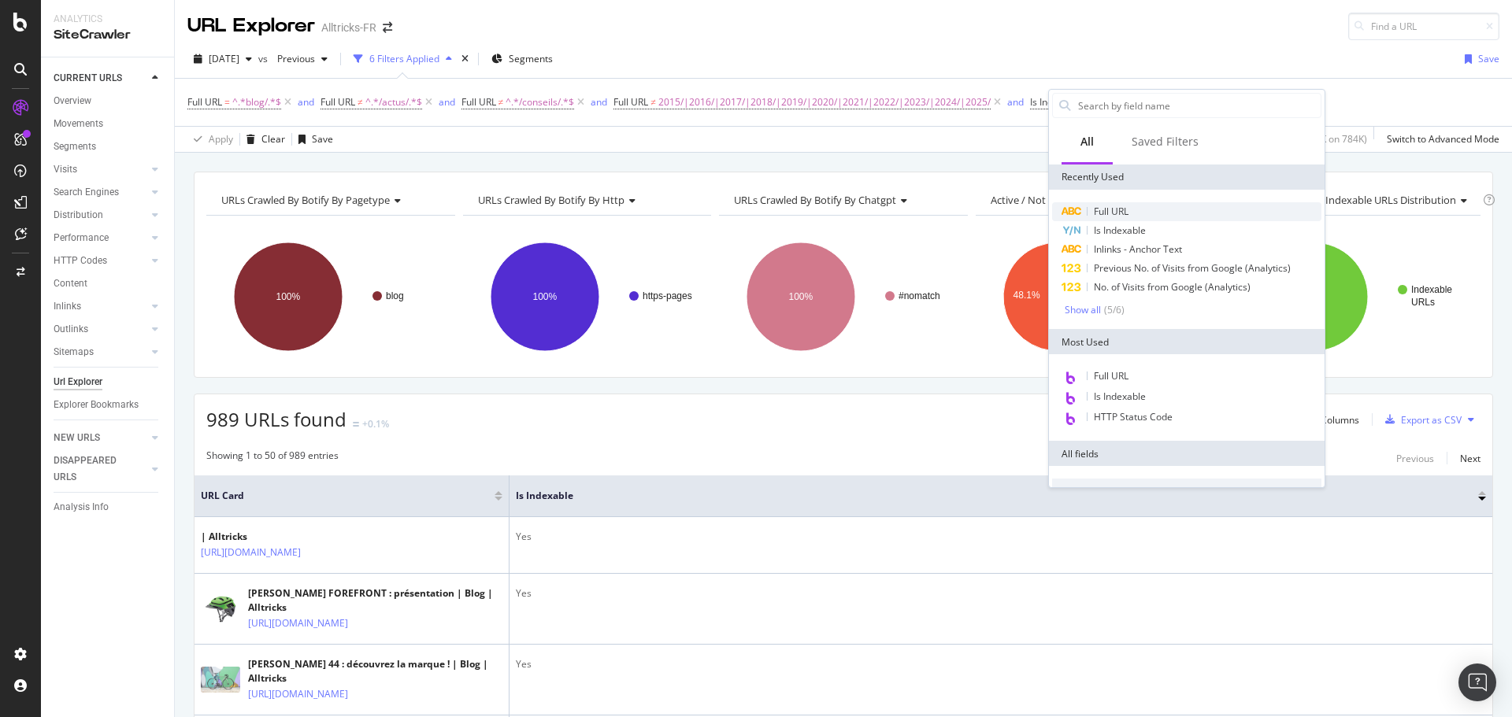
click at [1120, 211] on span "Full URL" at bounding box center [1111, 211] width 35 height 13
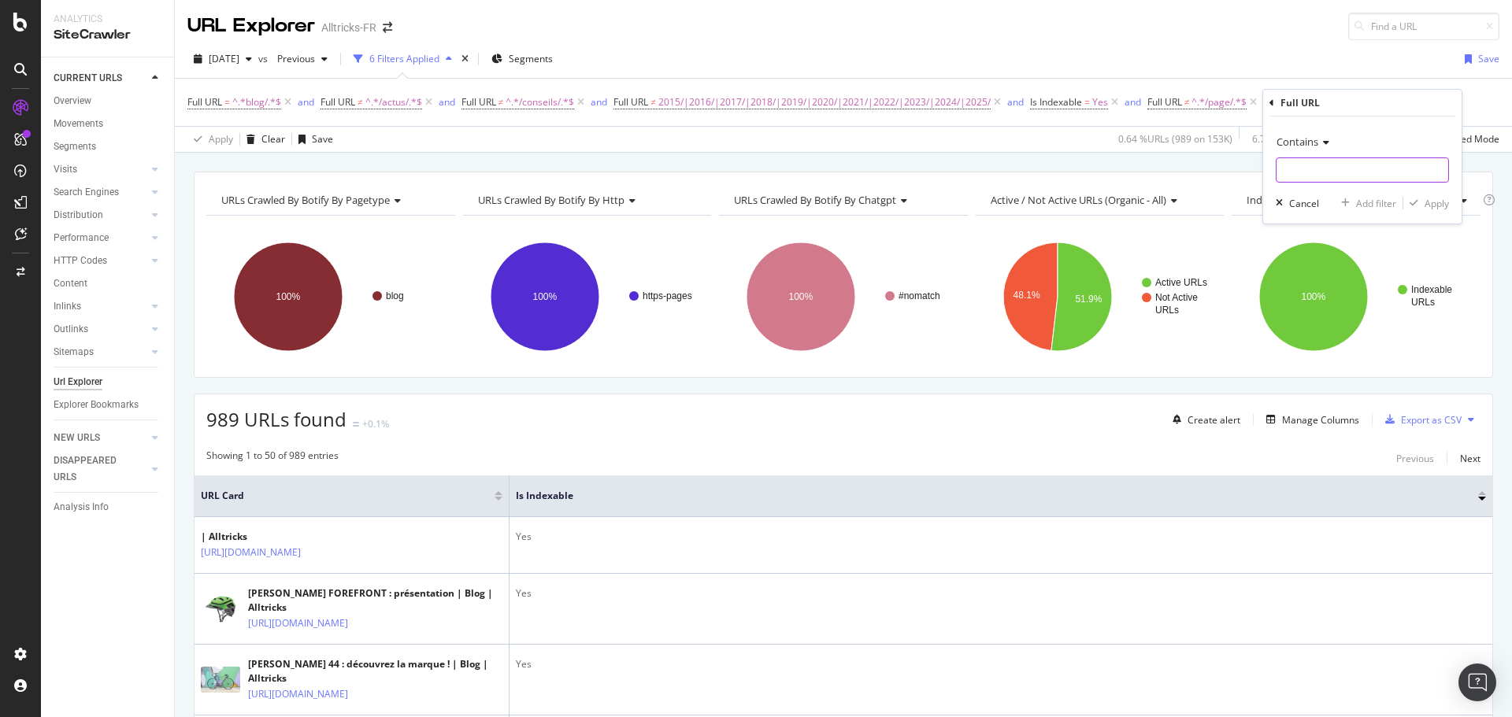
click at [1323, 170] on input "text" at bounding box center [1362, 169] width 172 height 25
type input "comparateur-montres?"
click at [1313, 141] on span "Contains" at bounding box center [1297, 142] width 42 height 14
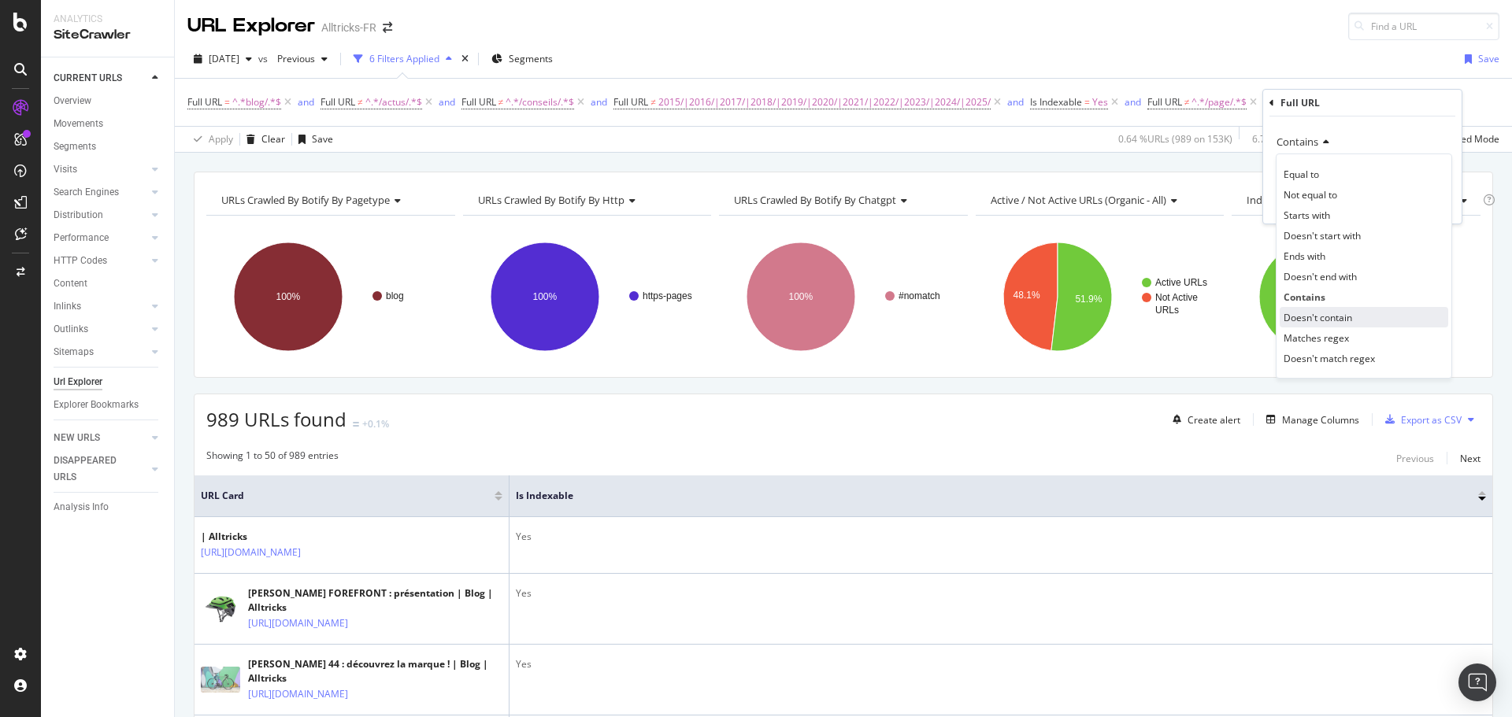
click at [1328, 311] on span "Doesn't contain" at bounding box center [1317, 317] width 69 height 13
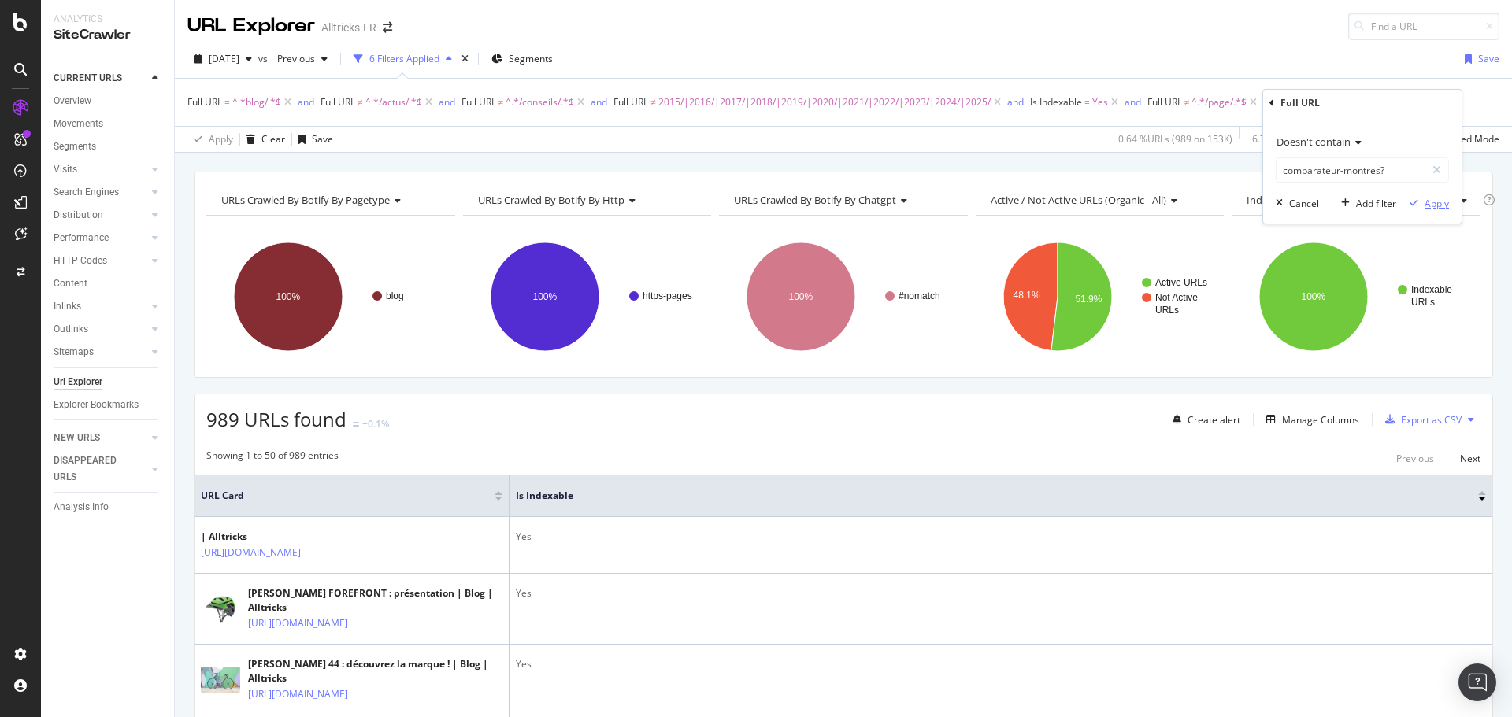
click at [1431, 202] on div "Apply" at bounding box center [1436, 203] width 24 height 13
